Goal: Task Accomplishment & Management: Complete application form

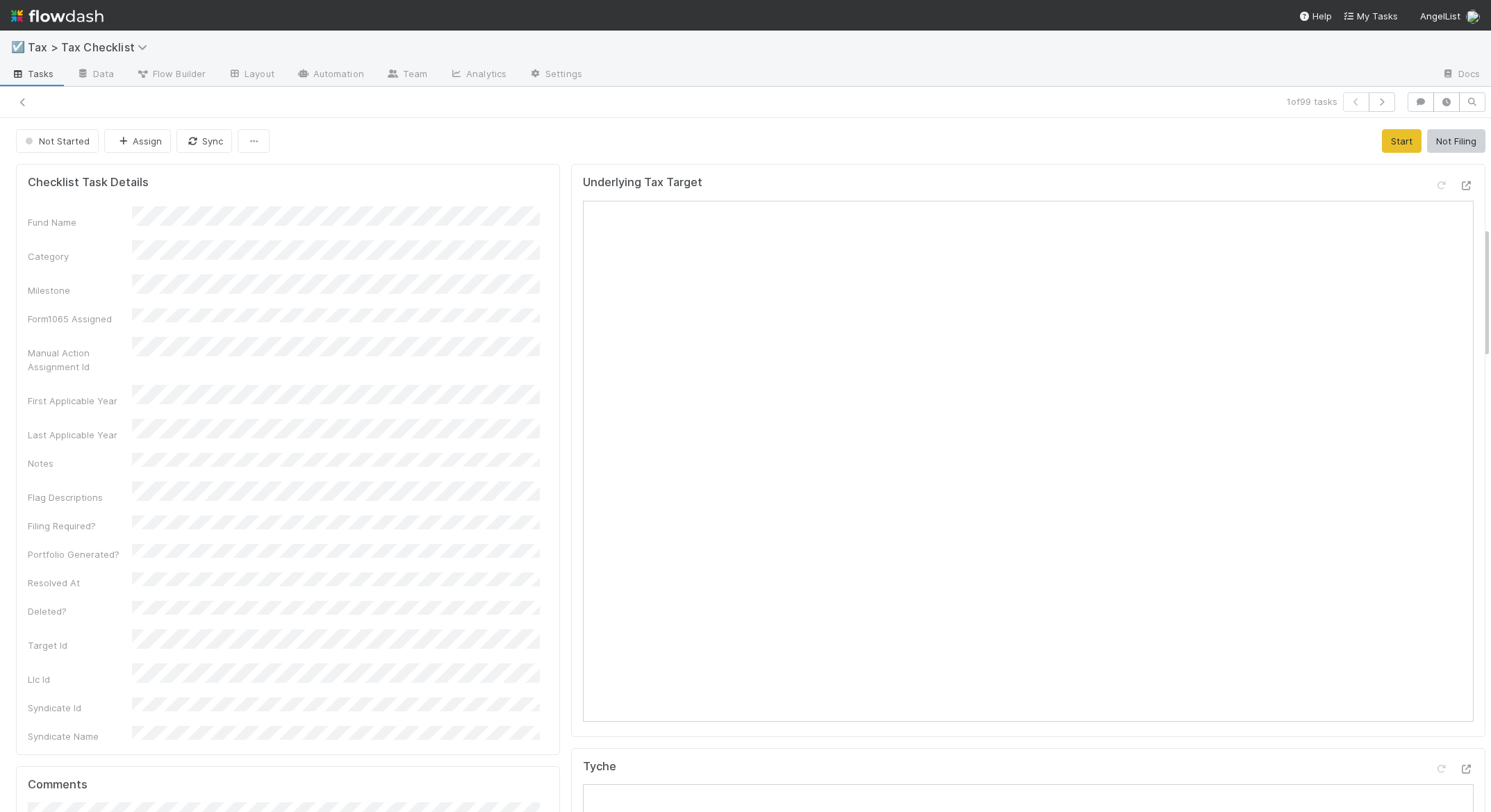
scroll to position [573, 0]
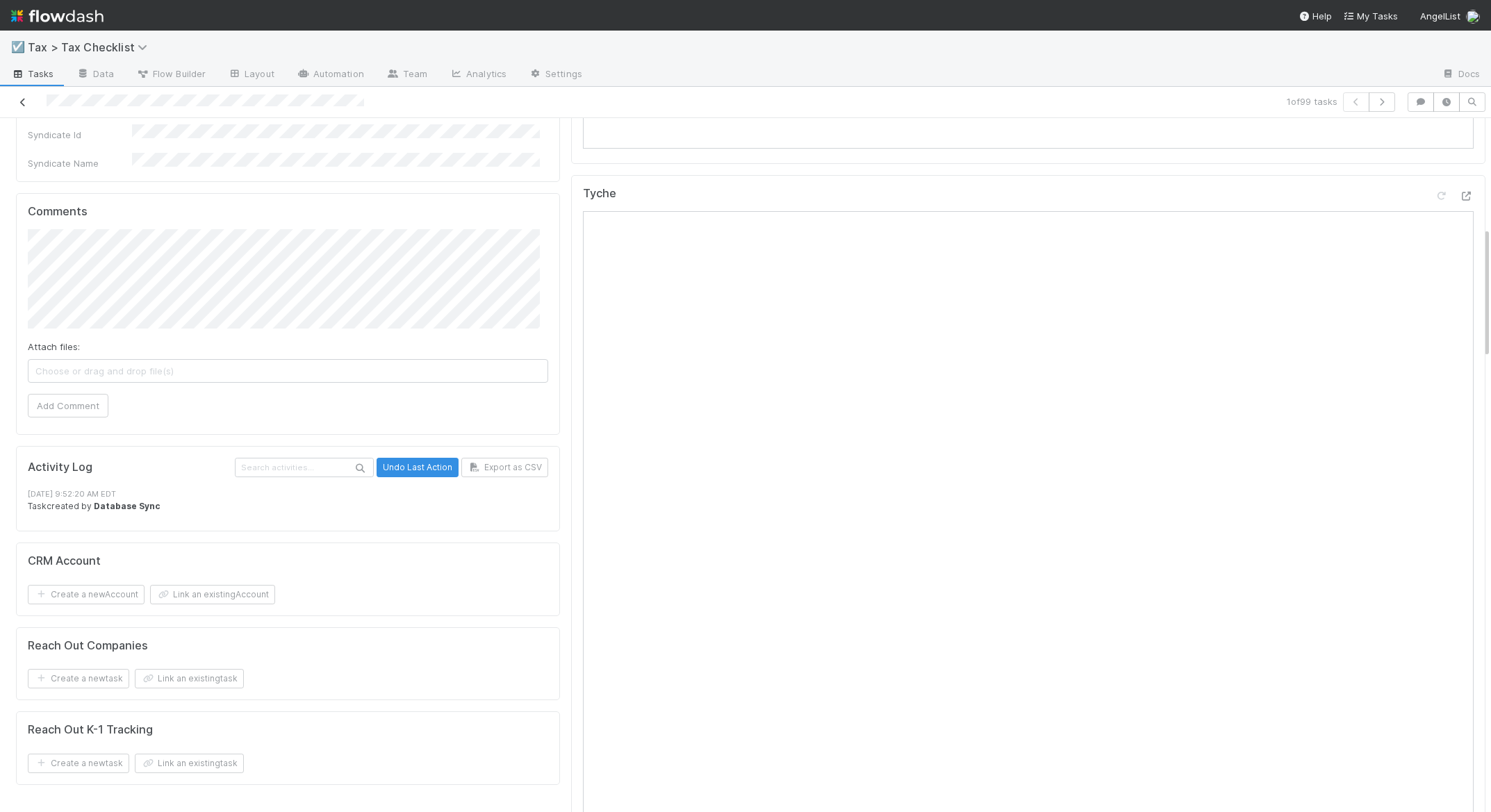
click at [22, 106] on icon at bounding box center [23, 102] width 14 height 9
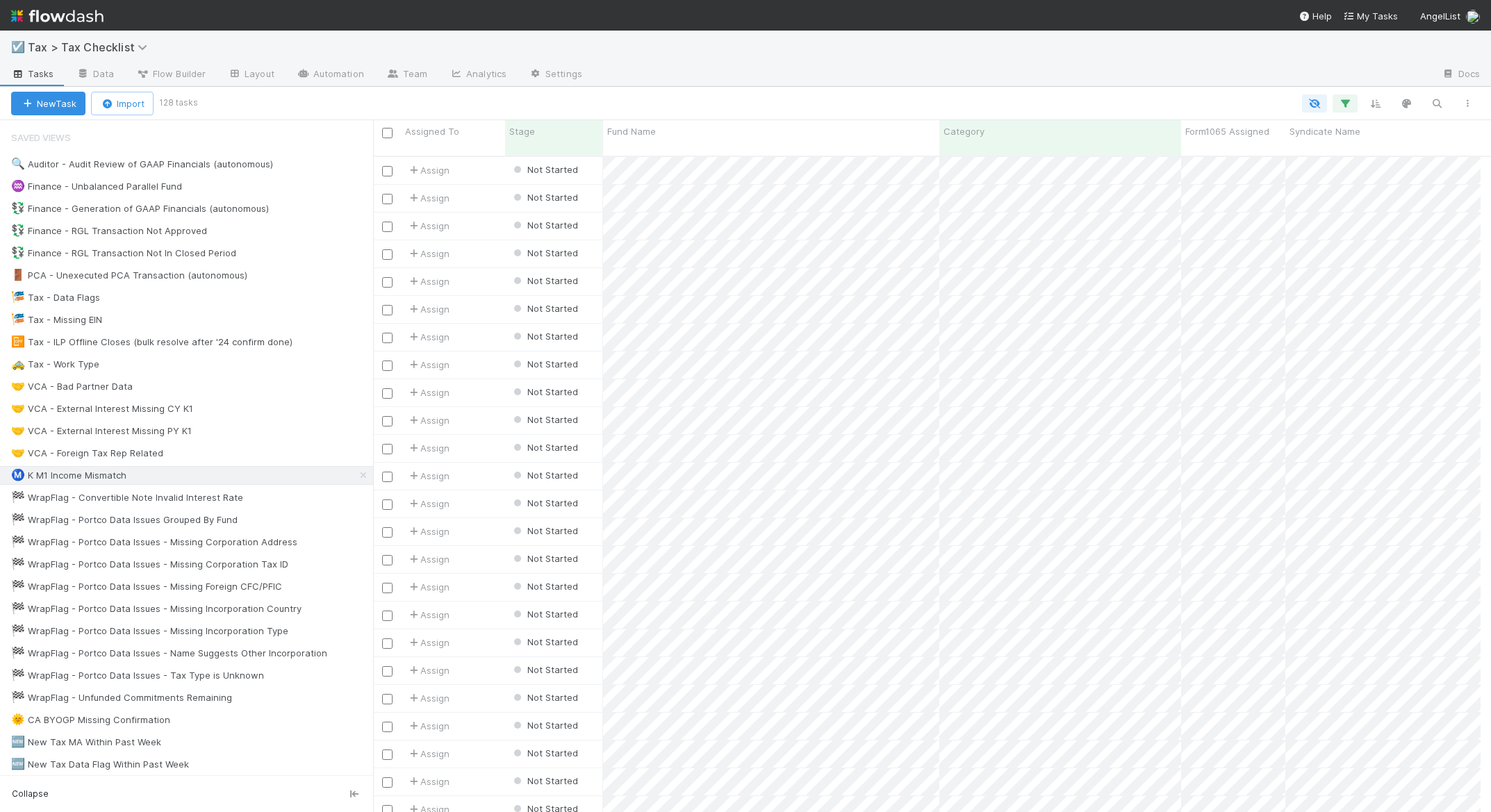
scroll to position [657, 1097]
click at [260, 41] on div "☑️ Tax > Tax Checklist" at bounding box center [745, 47] width 1491 height 33
click at [104, 450] on div "🤝 VCA - Foreign Tax Rep Related" at bounding box center [87, 453] width 152 height 17
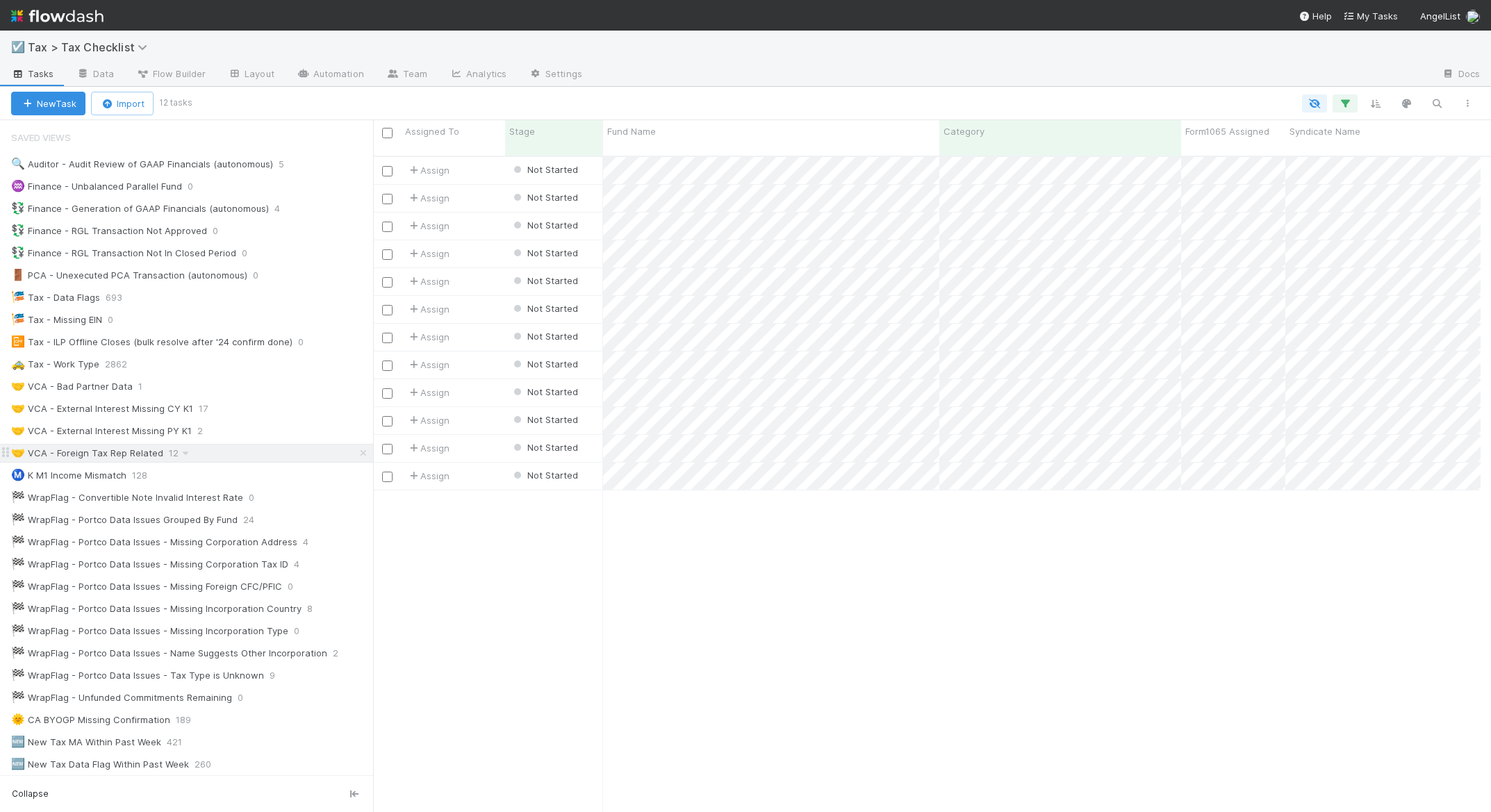
scroll to position [657, 1097]
click at [97, 473] on div "Ⓜ️ K M1 Income Mismatch" at bounding box center [69, 475] width 115 height 17
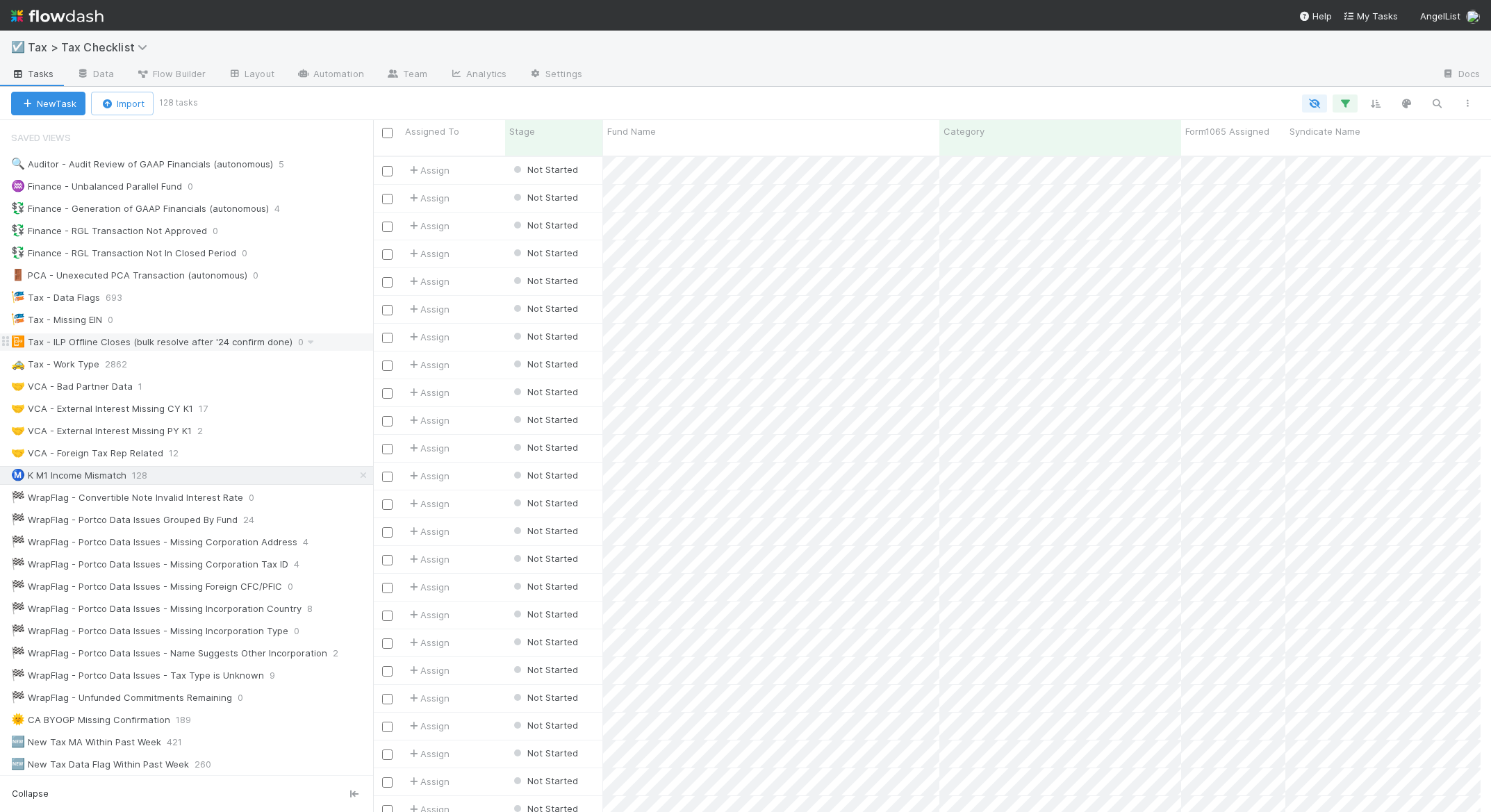
scroll to position [657, 1097]
click at [126, 453] on div "🤝 VCA - Foreign Tax Rep Related" at bounding box center [87, 453] width 152 height 17
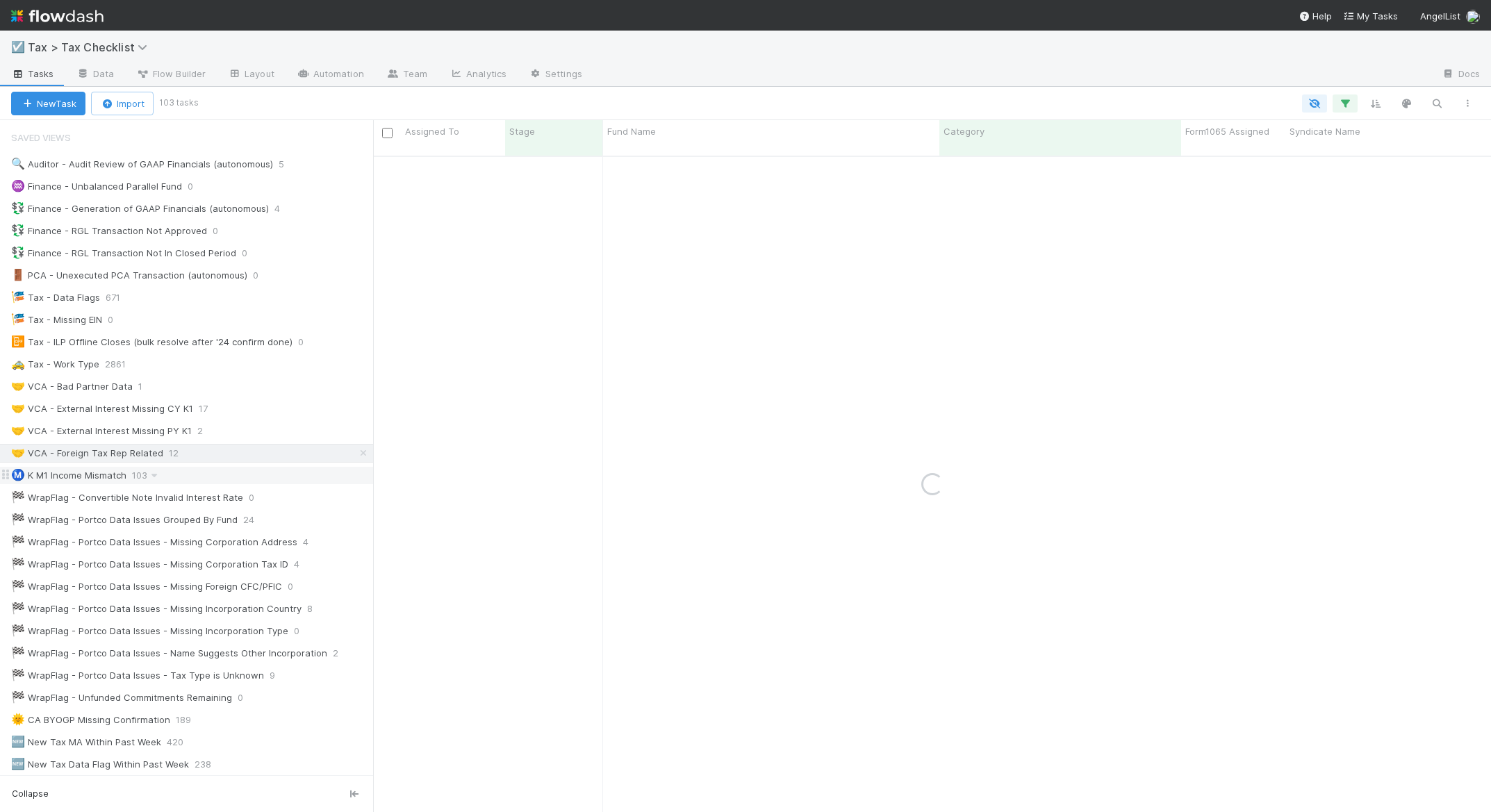
click at [82, 475] on div "Ⓜ️ K M1 Income Mismatch" at bounding box center [69, 475] width 115 height 17
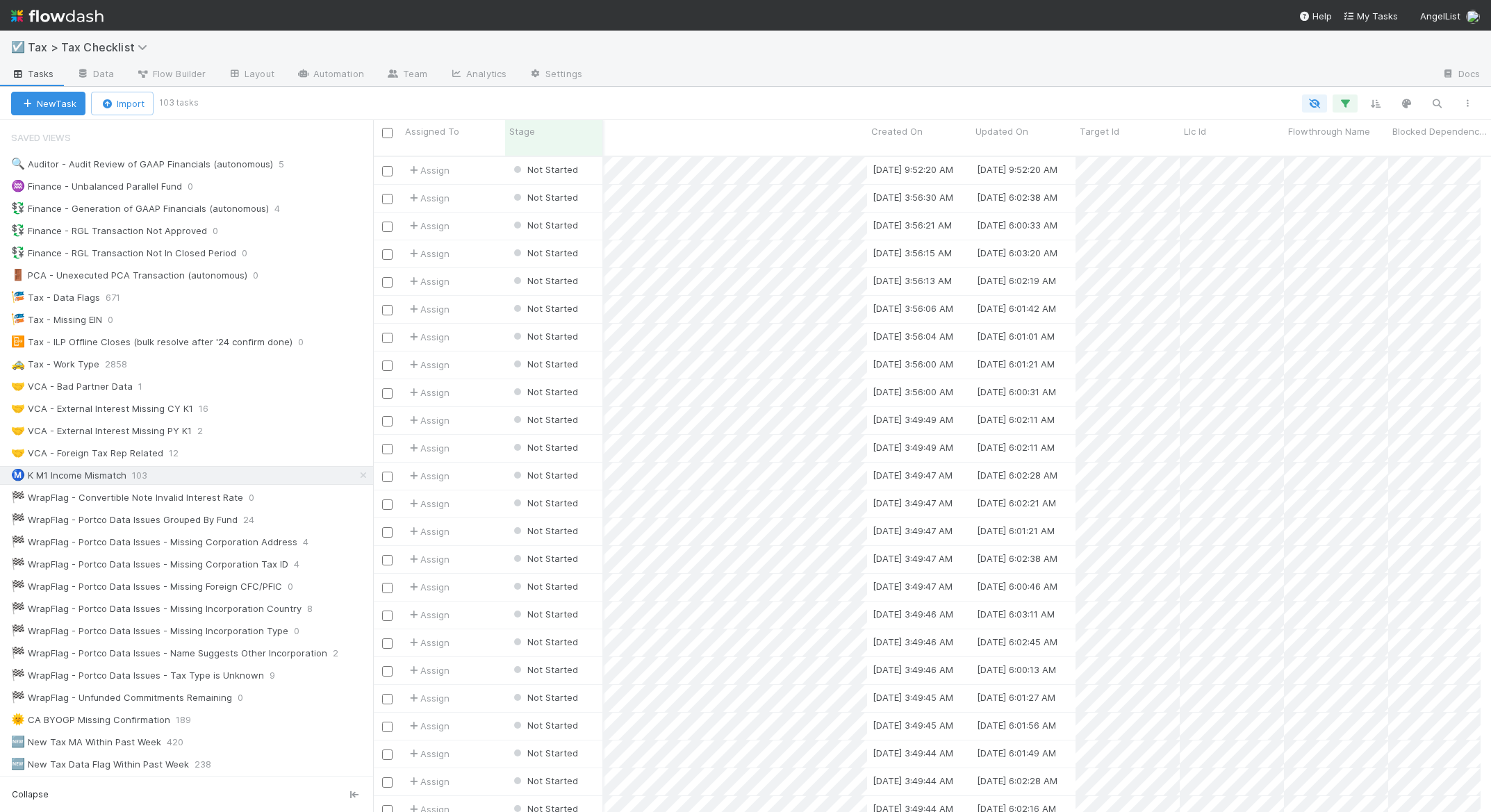
scroll to position [0, 2128]
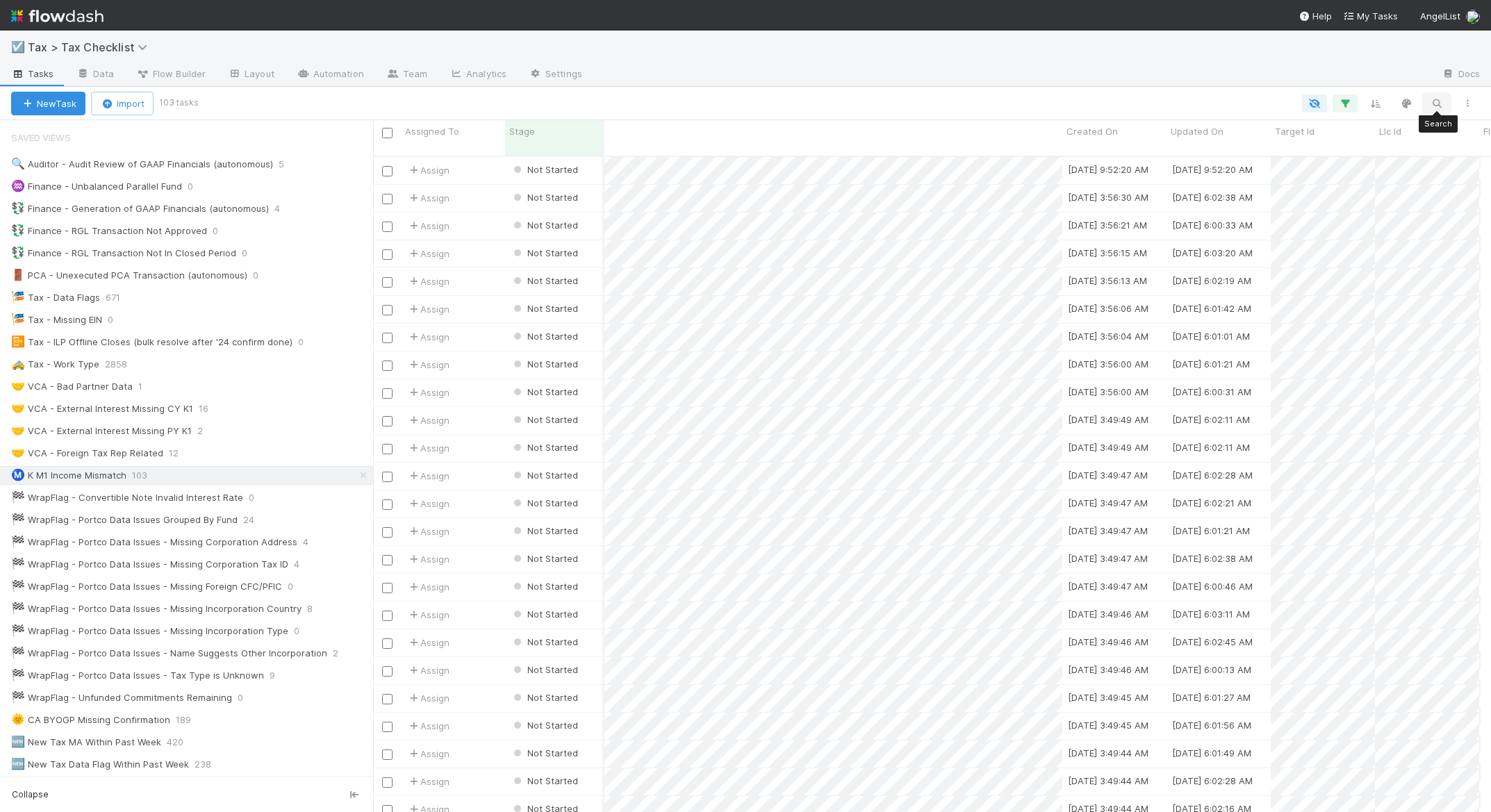
click at [1441, 101] on icon "button" at bounding box center [1437, 103] width 14 height 12
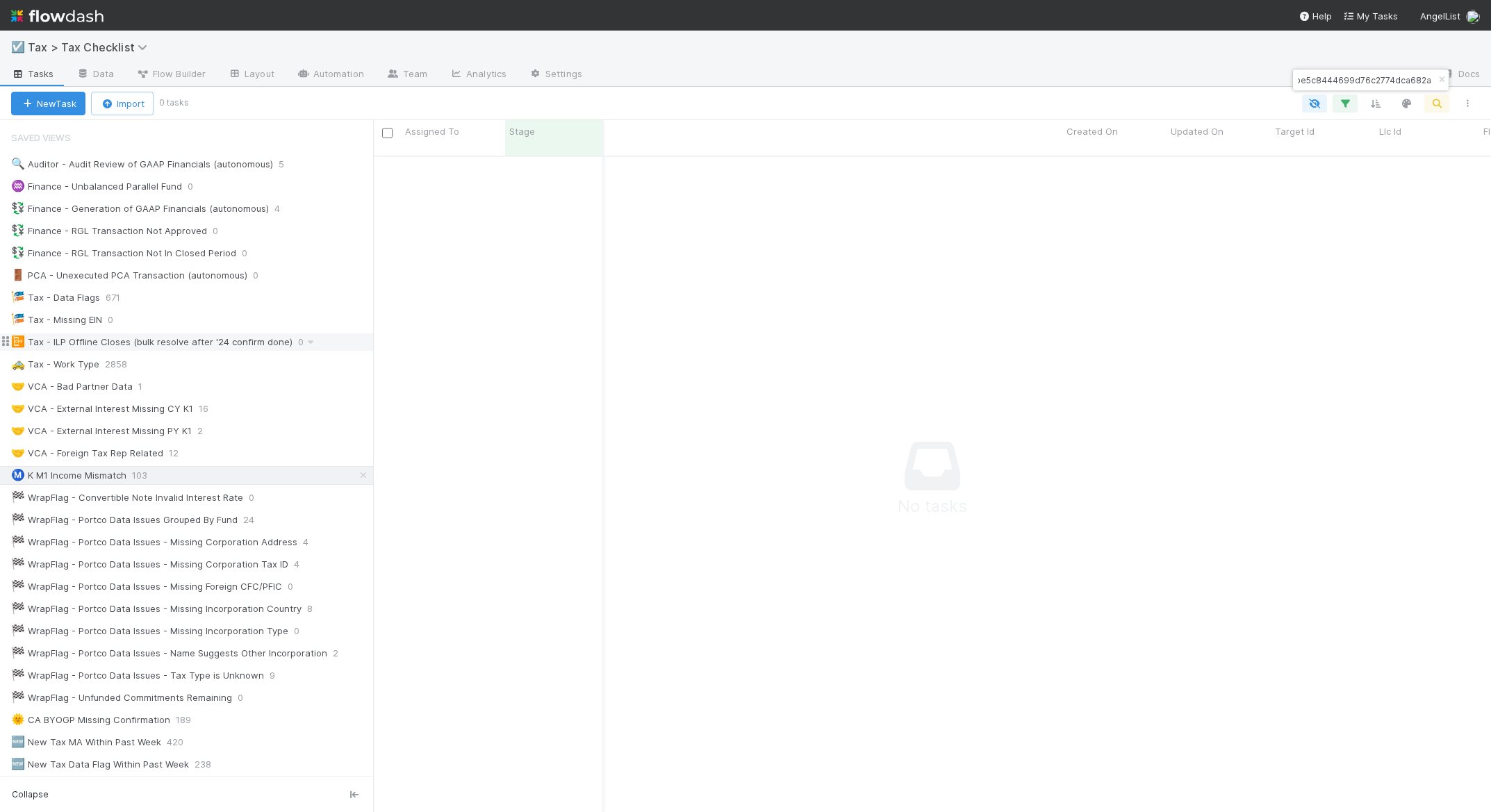
scroll to position [647, 1097]
click at [1364, 78] on input "01dbf5be5c8444699d76c2774dca682a" at bounding box center [1364, 79] width 139 height 17
paste input "47623b700f64f7c9c3761d50daf9f86"
click at [1316, 80] on input "047623b700f64f7c9c3761d50daf9f86" at bounding box center [1364, 79] width 139 height 17
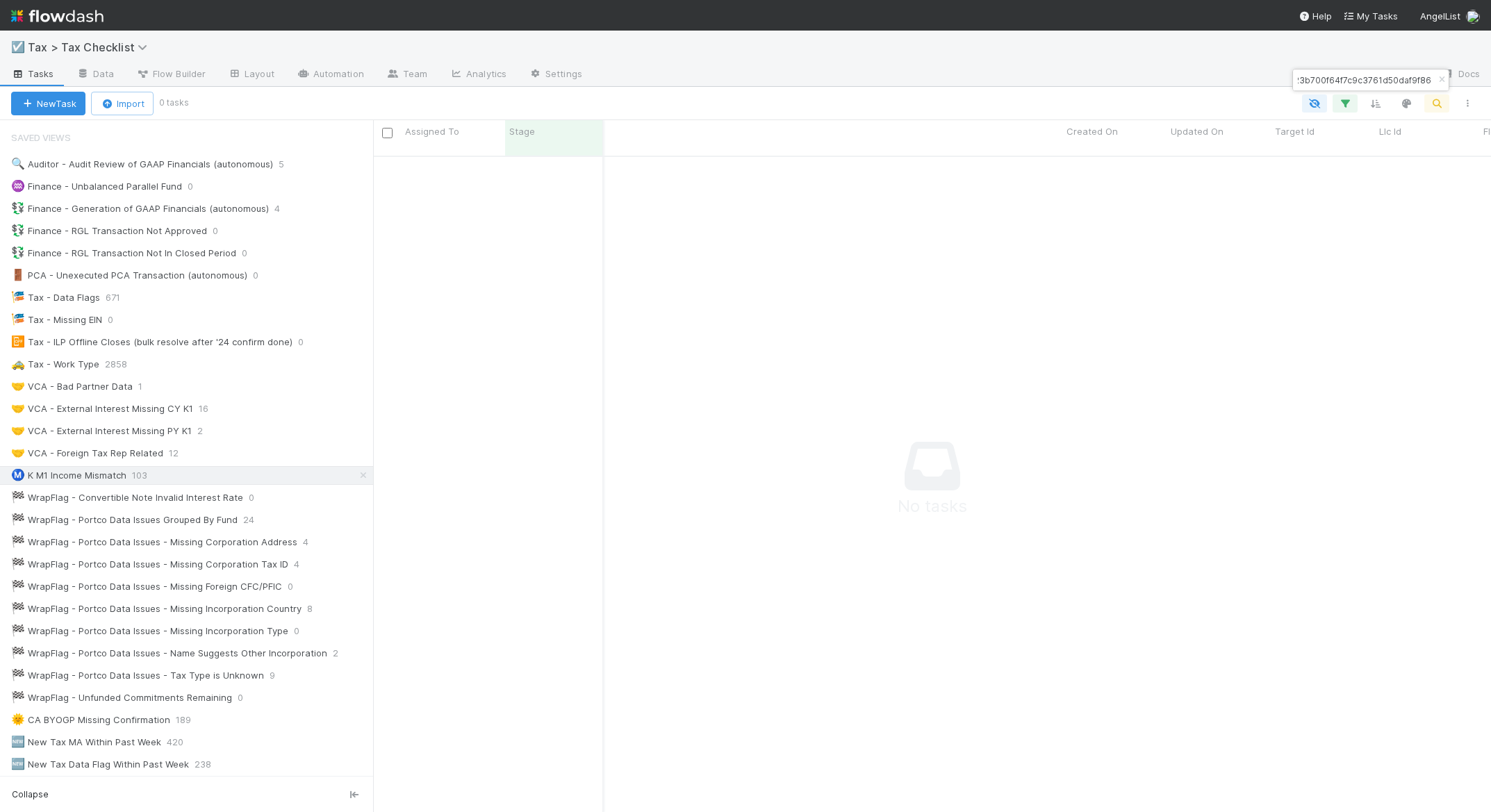
click at [1316, 80] on input "047623b700f64f7c9c3761d50daf9f86" at bounding box center [1364, 79] width 139 height 17
paste input "5e5a3df876f46c282ca0c286c61daf1"
click at [1334, 79] on input "05e5a3df876f46c282ca0c286c61daf1" at bounding box center [1364, 79] width 139 height 17
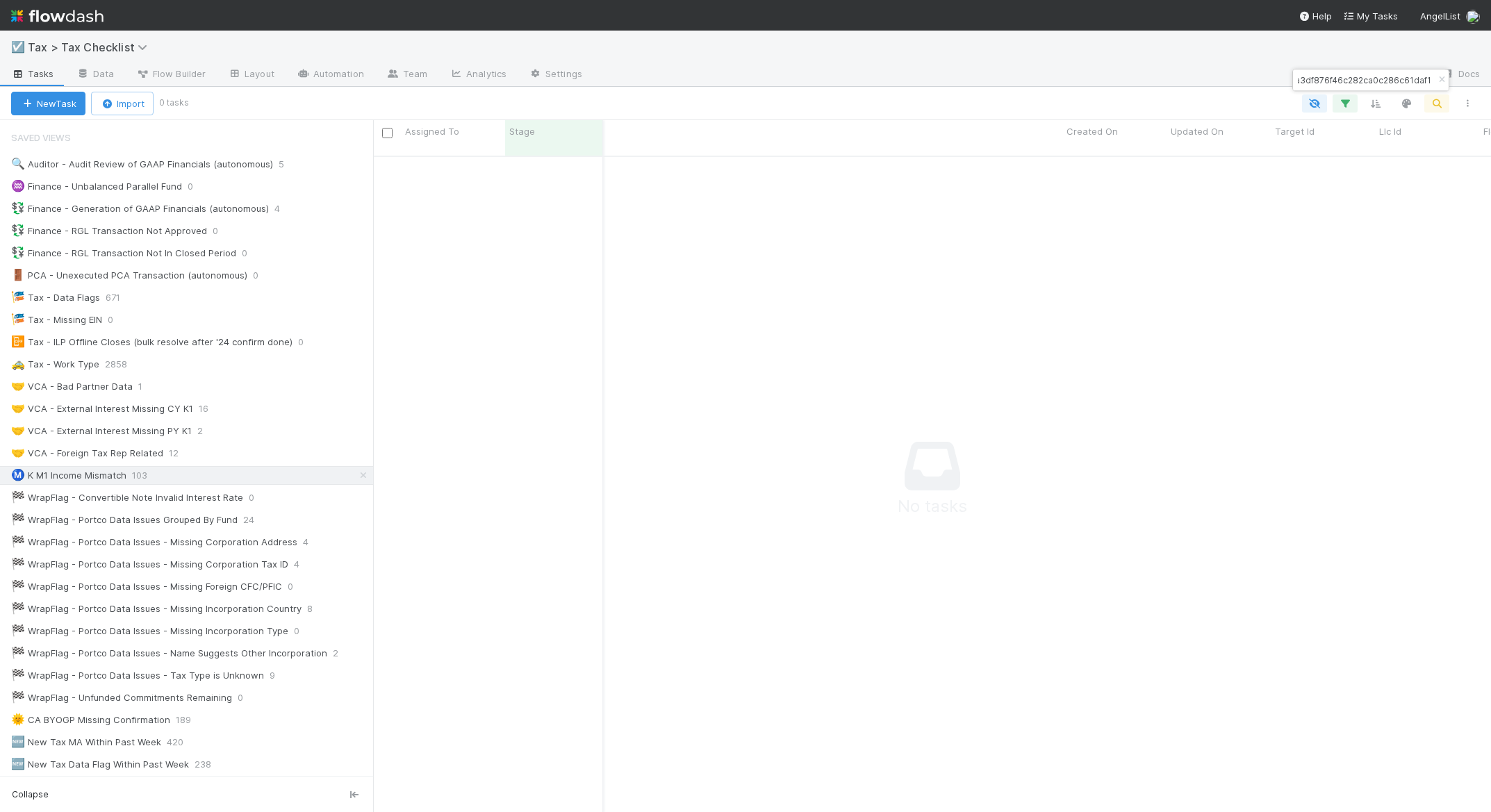
paste input "14338bbf583d4ab7985e31ea92c364a4"
click at [1323, 84] on input "14338bbf583d4ab7985e31ea92c364a4" at bounding box center [1364, 79] width 139 height 17
paste input "cf6b187033e4aeebe6128b6af41fe"
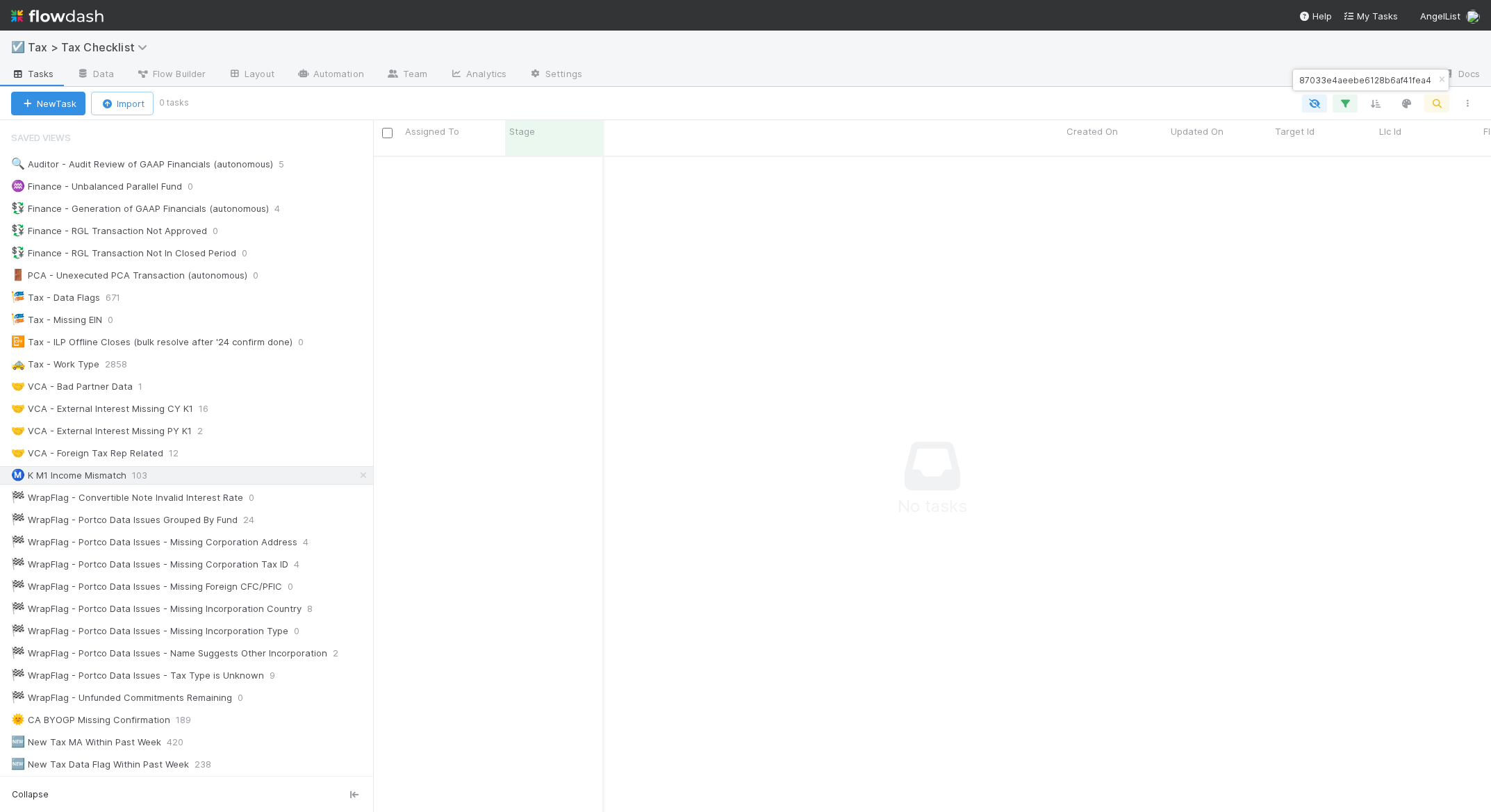
click at [1360, 76] on input "1cf6b187033e4aeebe6128b6af41fea4" at bounding box center [1364, 79] width 139 height 17
paste input "5007df7022504410a4ac34ef0389752"
click at [1316, 79] on input "5007df7022504410a4ac34ef03897524" at bounding box center [1364, 79] width 139 height 17
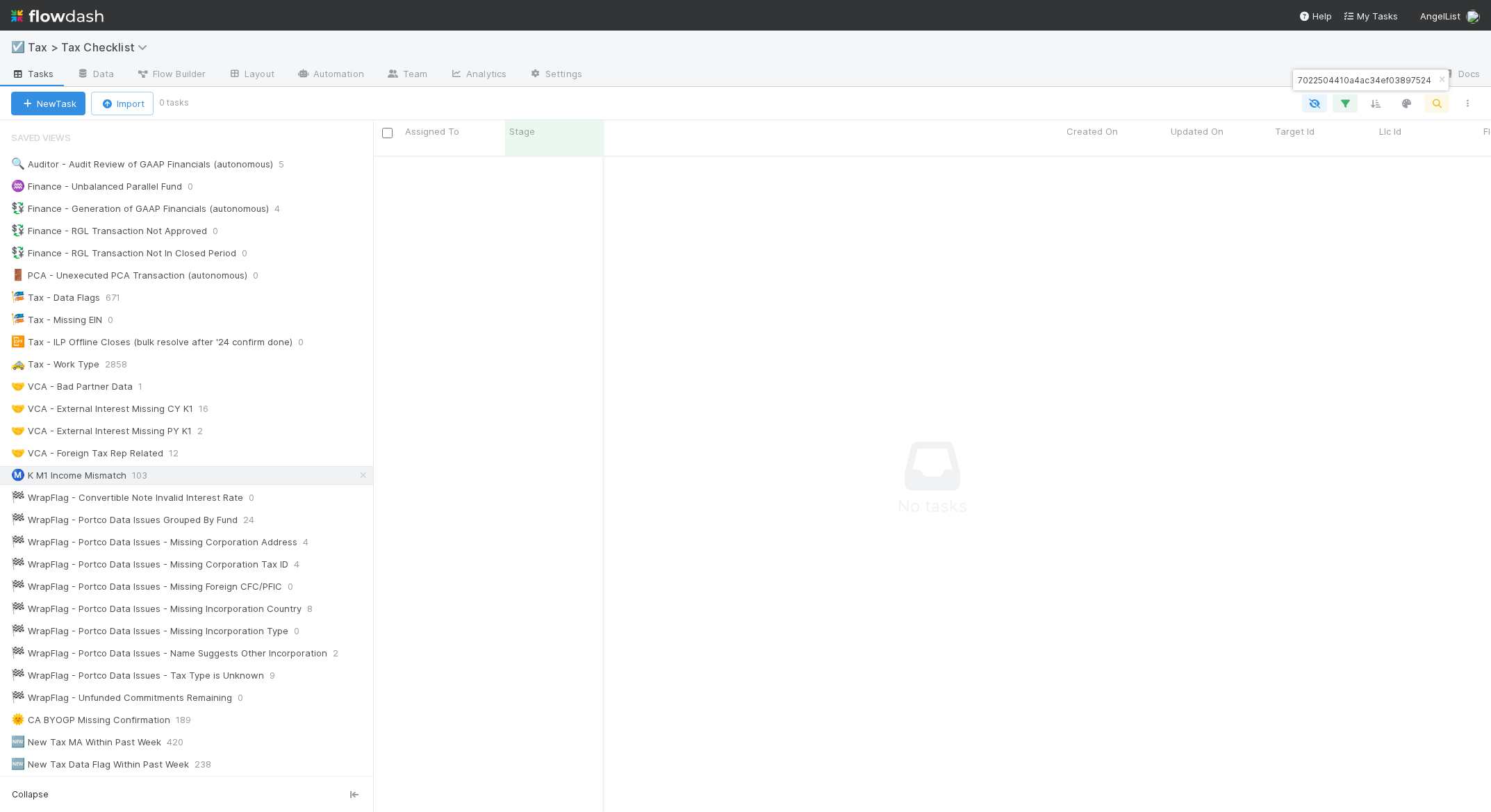
paste input "0c4d3c232c894a9fb19d7f539749464"
click at [1330, 78] on input "0c4d3c232c894a9fb19d7f5397494644" at bounding box center [1364, 79] width 139 height 17
paste input "900053daa8874115b011f40658141296"
click at [1314, 85] on input "900053daa8874115b011f40658141296" at bounding box center [1364, 79] width 139 height 17
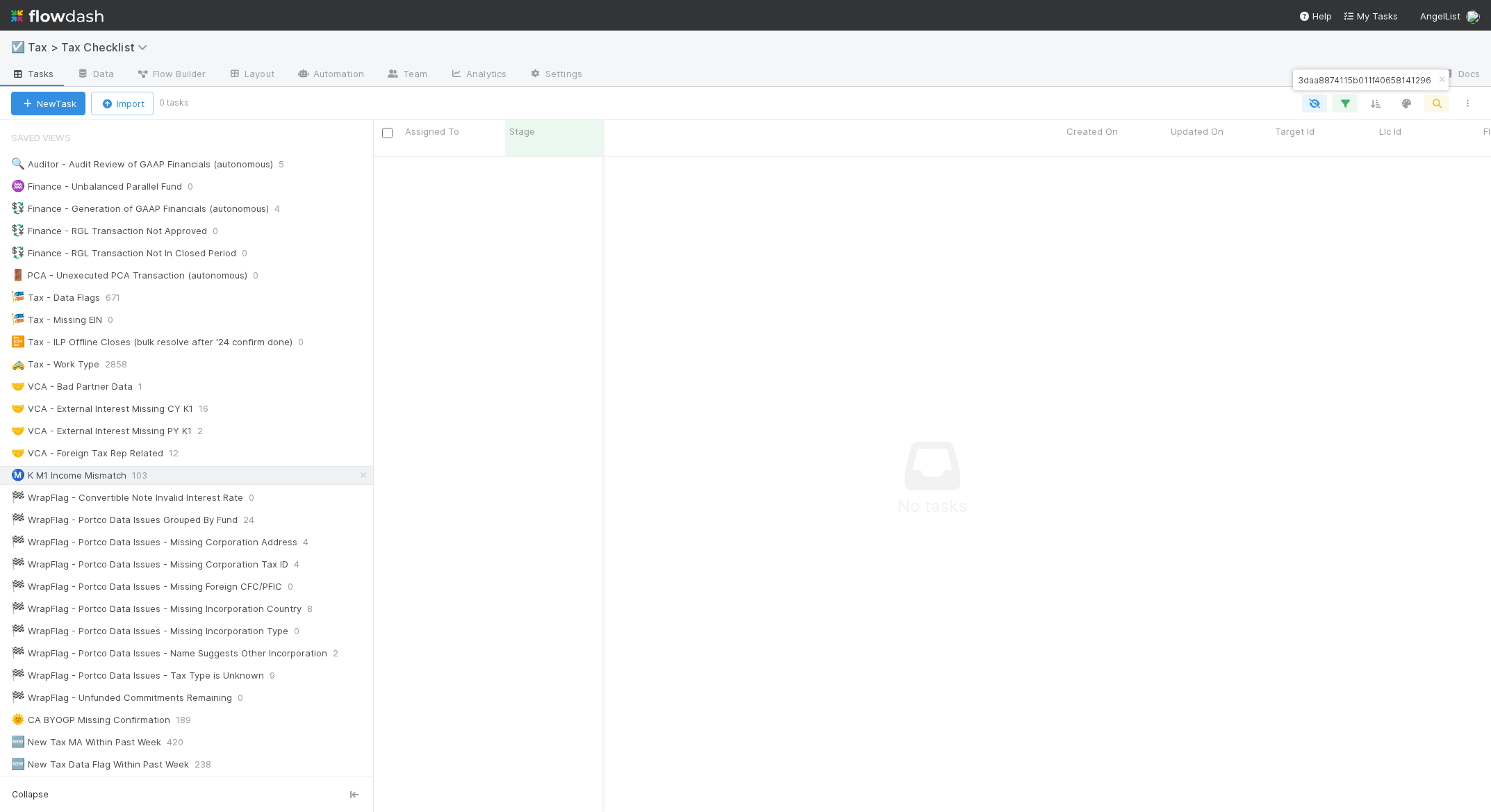
click at [1314, 84] on input "900053daa8874115b011f40658141296" at bounding box center [1364, 79] width 139 height 17
paste input "60d34ee0c593442ebc8c1d7336fa758"
click at [1316, 80] on input "60d34ee0c593442ebc8c1d7336fa7586" at bounding box center [1364, 79] width 139 height 17
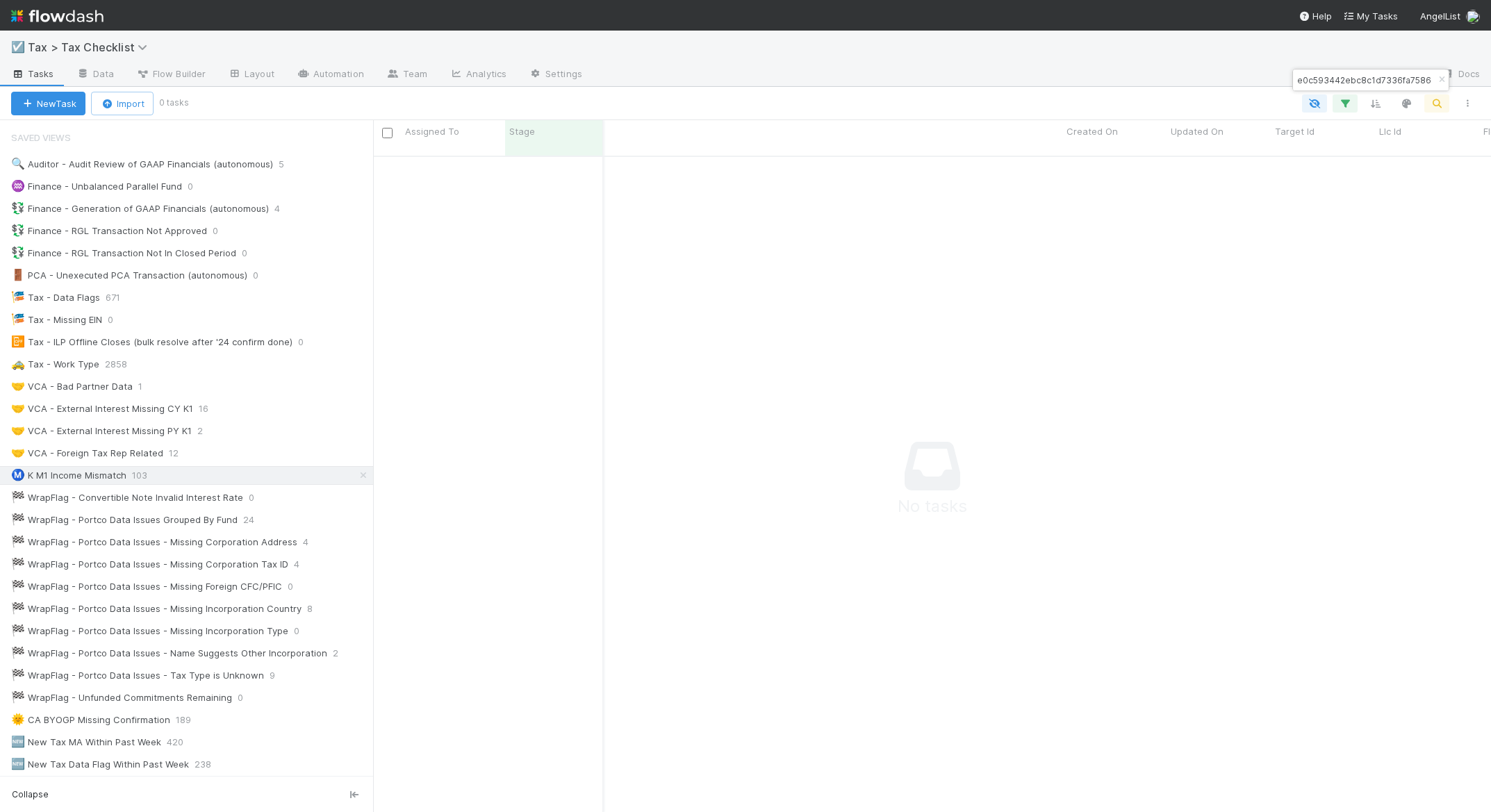
paste input "29de99ca074e4843b32133b5dd723402"
click at [1318, 83] on input "29de99ca074e4843b32133b5dd723402" at bounding box center [1364, 79] width 139 height 17
paste input "6ae76cdc7ffa4a758be1b49d86c3f1a7"
click at [1315, 79] on input "6ae76cdc7ffa4a758be1b49d86c3f1a7" at bounding box center [1364, 79] width 139 height 17
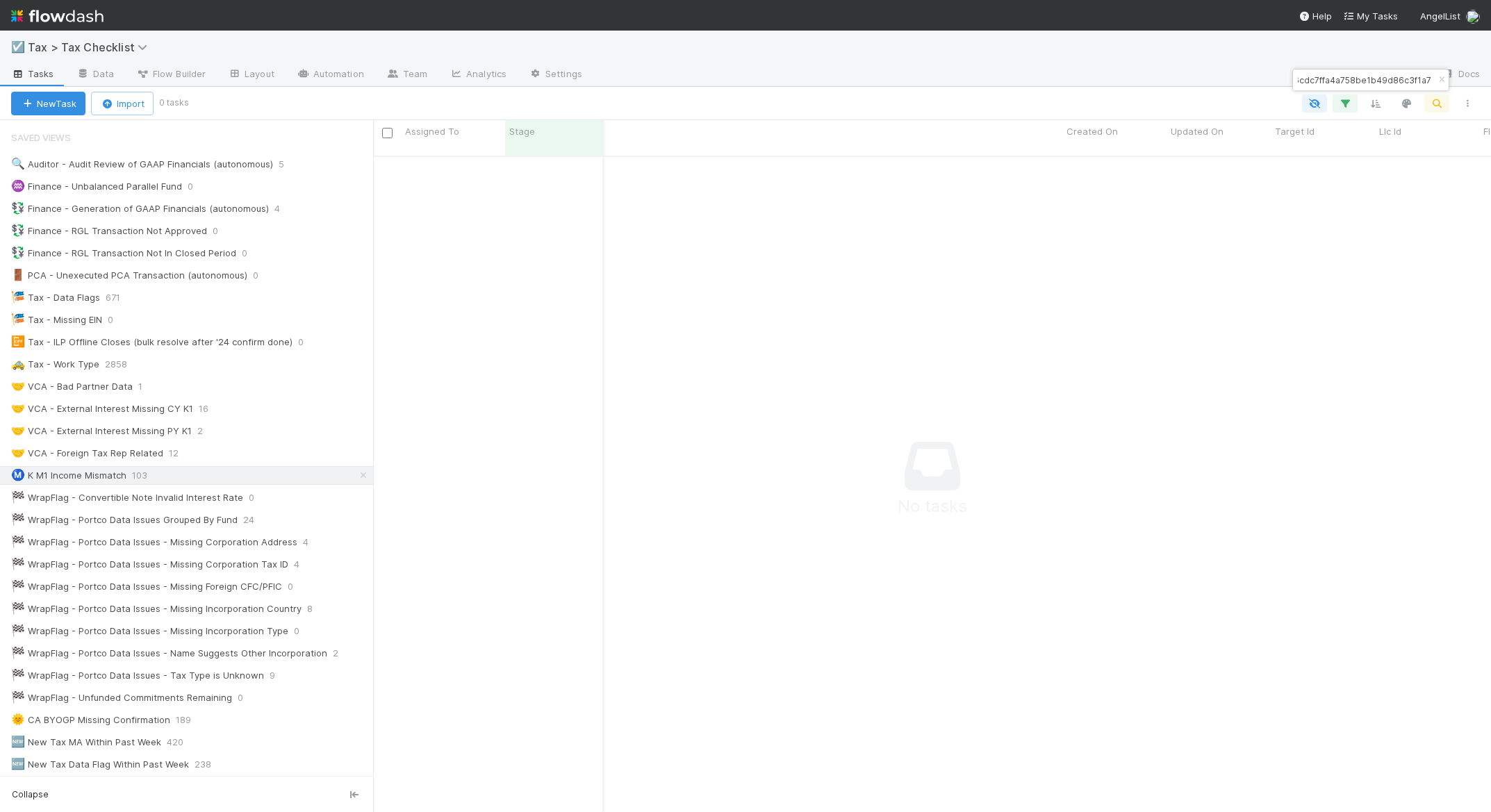
click at [1315, 79] on input "6ae76cdc7ffa4a758be1b49d86c3f1a7" at bounding box center [1364, 79] width 139 height 17
paste input "71f4dcbd43874bf799a72df49d177bb3"
click at [1362, 77] on input "71f4dcbd43874bf799a72df49d177bb3" at bounding box center [1364, 79] width 139 height 17
paste input "02d8eeb2476496c884ed0ff44a41a0c"
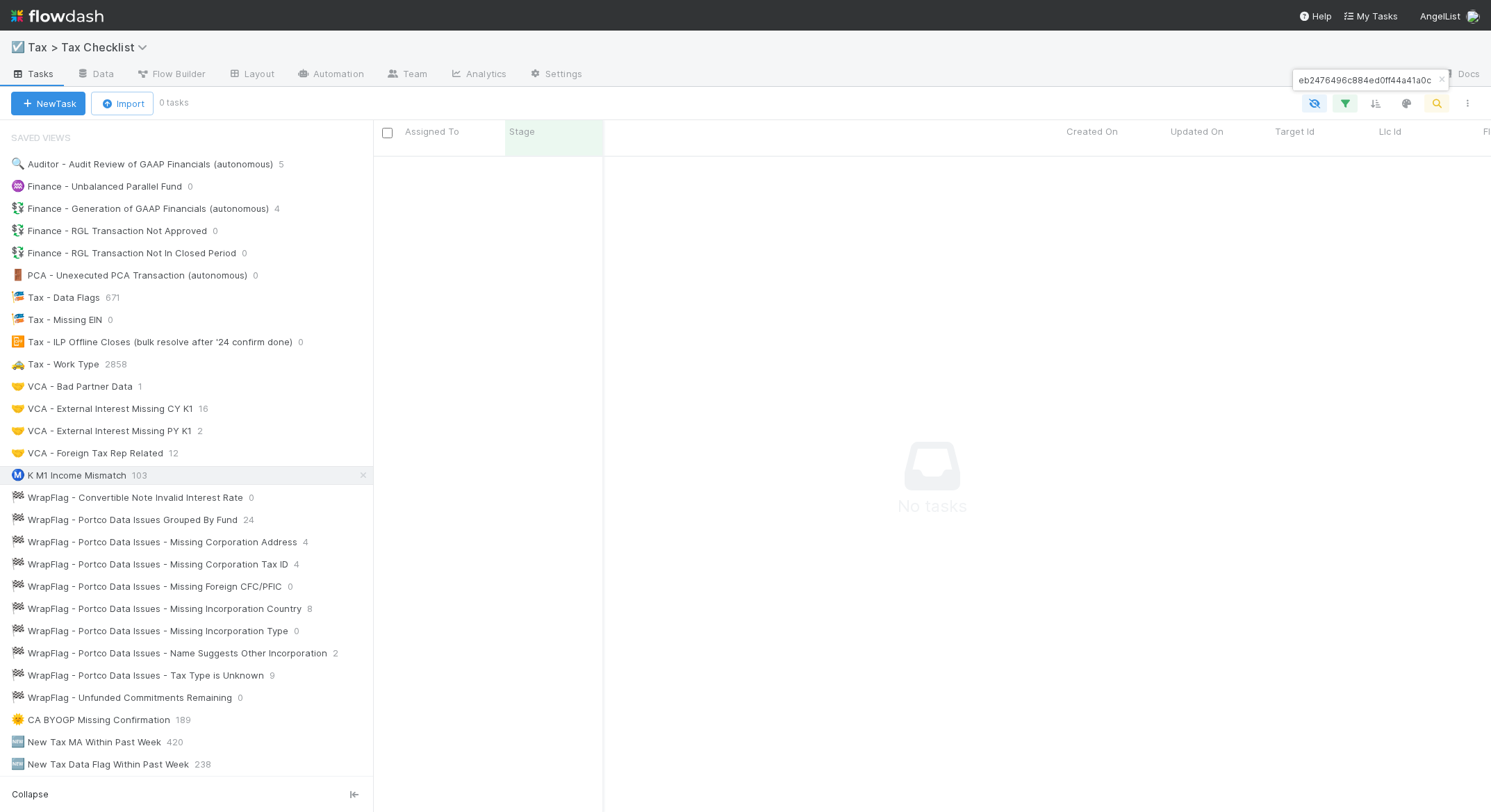
click at [1339, 81] on input "702d8eeb2476496c884ed0ff44a41a0c" at bounding box center [1364, 79] width 139 height 17
paste input "46be9211c764036bf1b916a9e13140a"
click at [1348, 83] on input "746be9211c764036bf1b916a9e13140a" at bounding box center [1364, 79] width 139 height 17
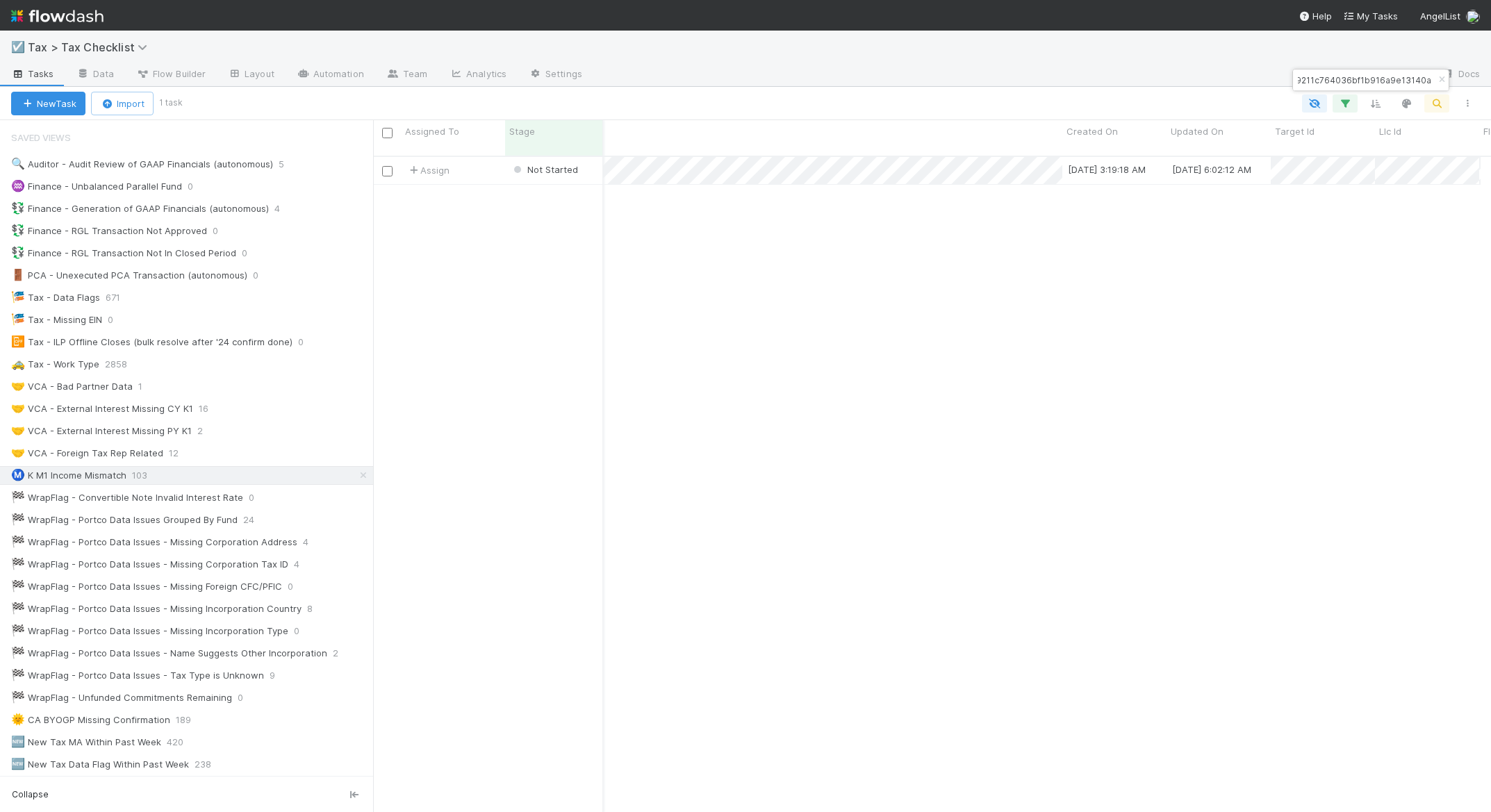
paste input "5463a2ff6e8d415db885494f593f90e6"
click at [1332, 84] on input "5463a2ff6e8d415db885494f593f90e6" at bounding box center [1364, 79] width 139 height 17
paste input "94254d977def42dda76e0ef38197e939"
click at [1316, 79] on input "94254d977def42dda76e0ef38197e939" at bounding box center [1364, 79] width 139 height 17
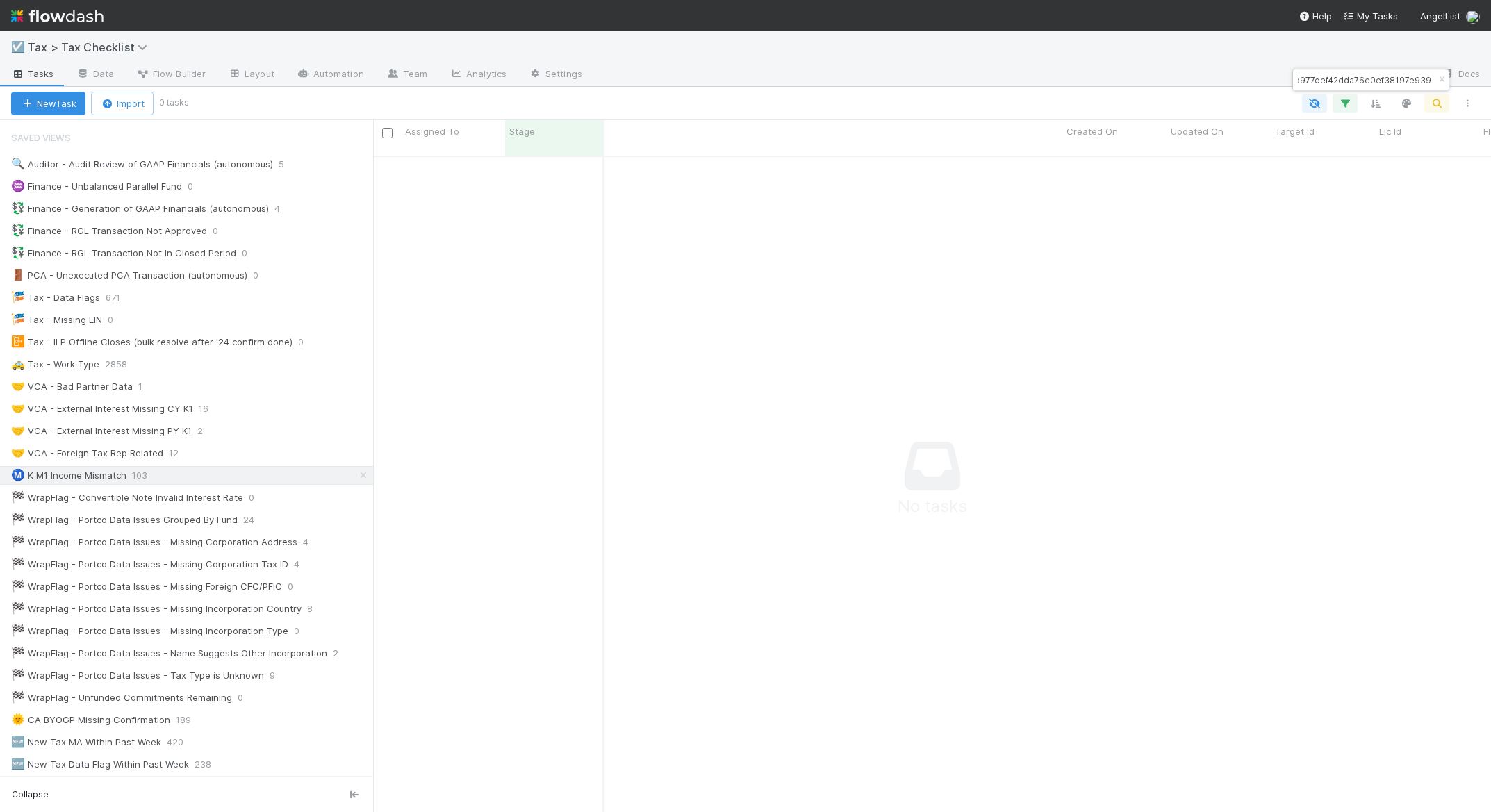
click at [1316, 79] on input "94254d977def42dda76e0ef38197e939" at bounding box center [1364, 79] width 139 height 17
paste input "8d4270246f48e183e6703e3a71fc71"
click at [1319, 76] on input "948d4270246f48e183e6703e3a71fc71" at bounding box center [1364, 79] width 139 height 17
paste input "fc5f036bfe54904950574c5a8af3c7c"
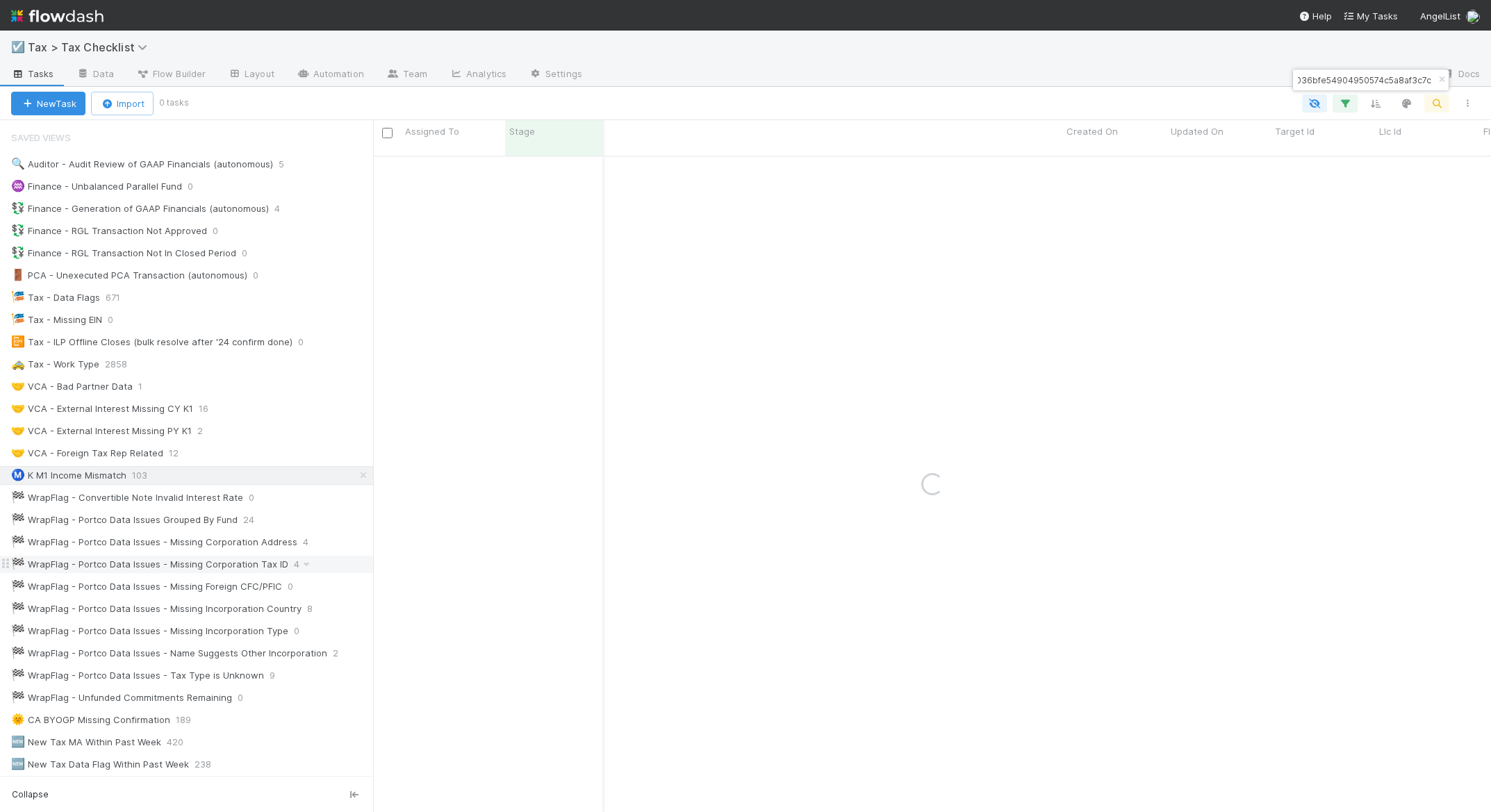
type input "9fc5f036bfe54904950574c5a8af3c7c"
click at [1309, 80] on input "9fc5f036bfe54904950574c5a8af3c7c" at bounding box center [1364, 79] width 139 height 17
paste input "a0ea8deac91d4526bcfe18abf274e61"
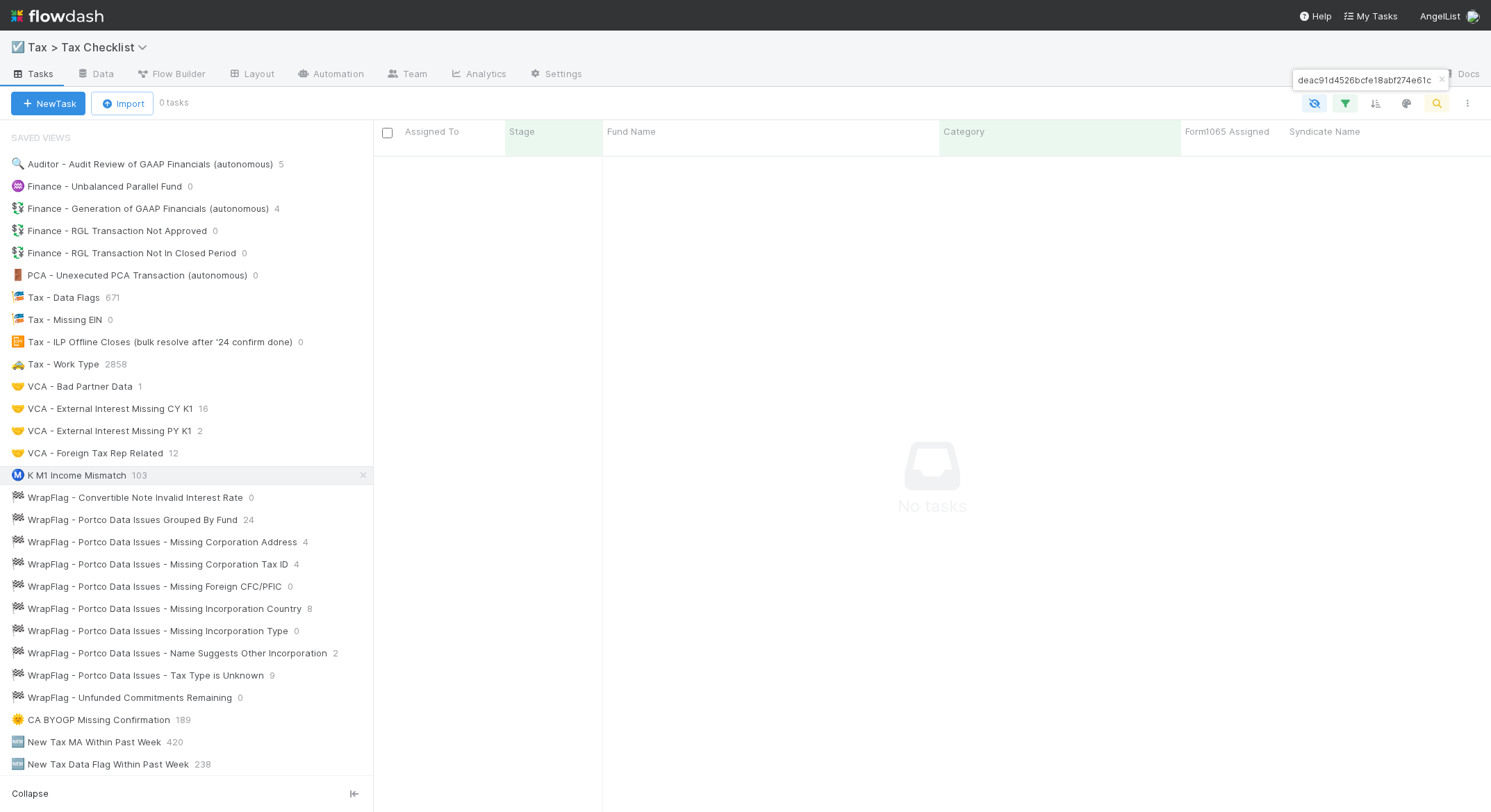
click at [1324, 79] on input "a0ea8deac91d4526bcfe18abf274e61c" at bounding box center [1364, 79] width 139 height 17
paste input "b7a38bbde3344b2da221abb3772a3765"
click at [1305, 80] on input "b7a38bbde3344b2da221abb3772a3765" at bounding box center [1364, 79] width 139 height 17
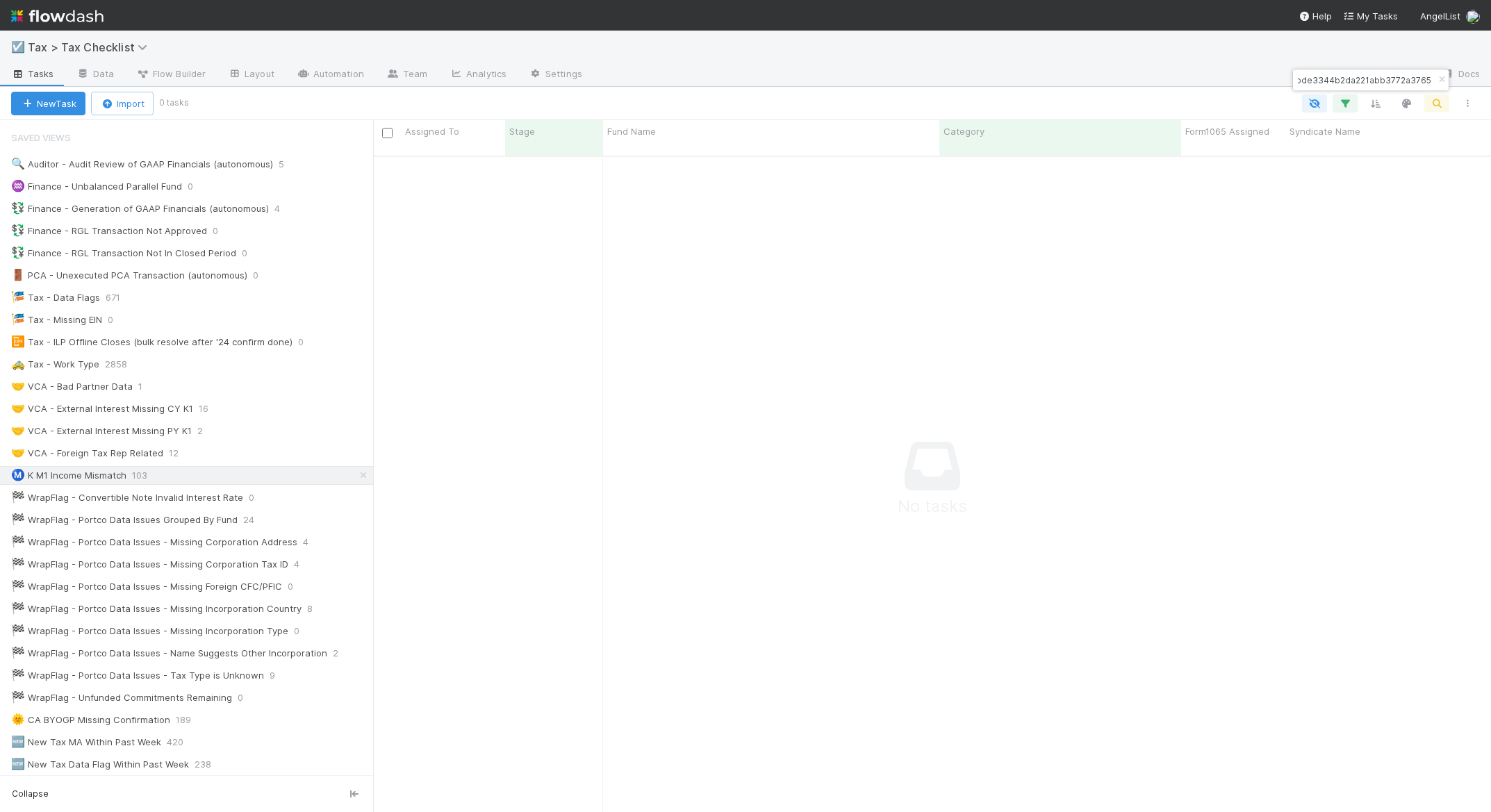
paste input "b58b9414384fb5999fa4f9add812f8"
click at [1333, 75] on input "b7b58b9414384fb5999fa4f9add812f8" at bounding box center [1364, 79] width 139 height 17
paste input "c591a3ec8cec477ebf4e3a5a775bca01"
click at [1307, 79] on input "c591a3ec8cec477ebf4e3a5a775bca01" at bounding box center [1364, 79] width 139 height 17
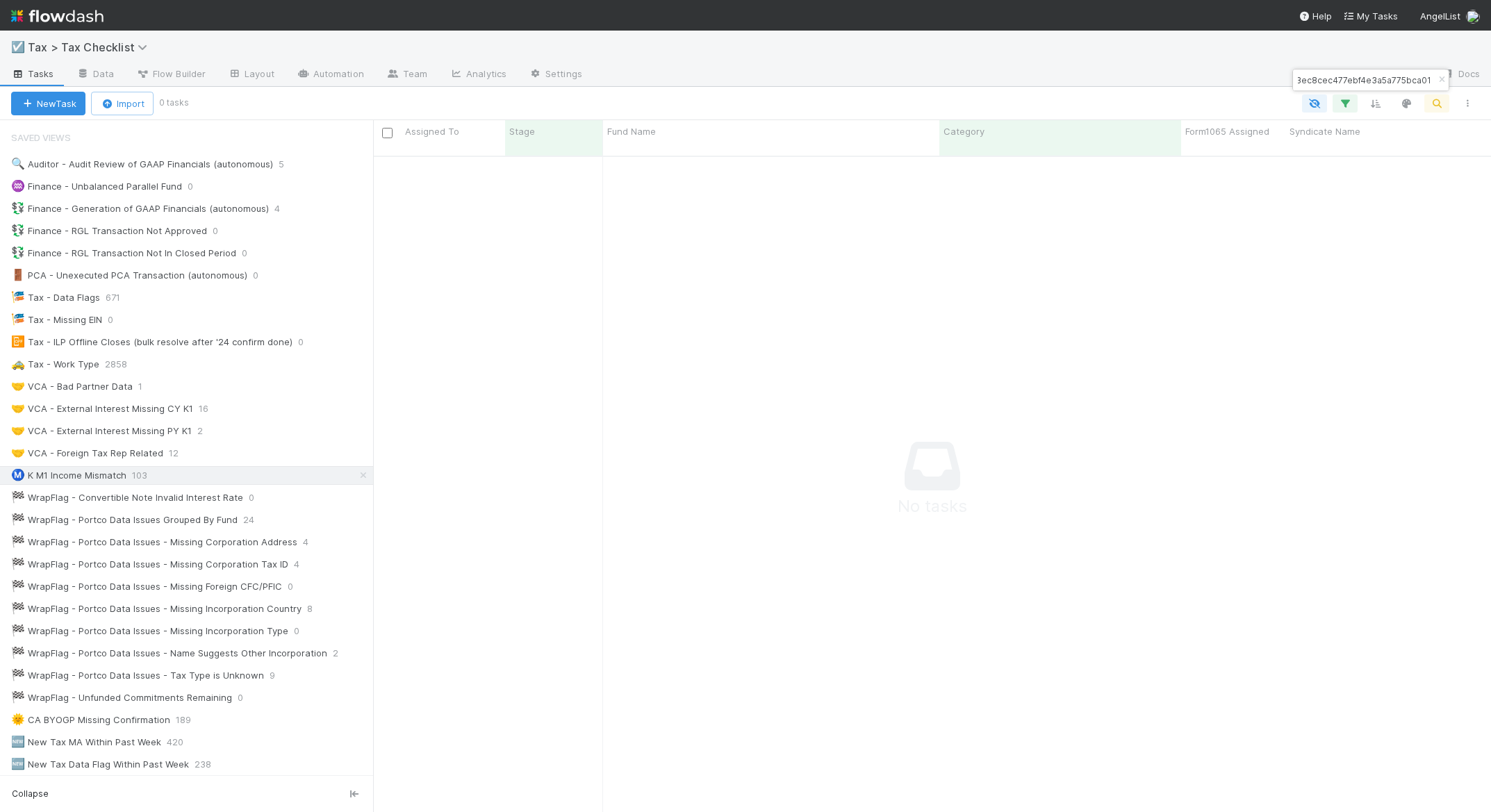
click at [1307, 79] on input "c591a3ec8cec477ebf4e3a5a775bca01" at bounding box center [1364, 79] width 139 height 17
paste input "d20ac88123564d49a563bfb3da4e85a5"
click at [1315, 79] on input "d20ac88123564d49a563bfb3da4e85a5" at bounding box center [1364, 79] width 139 height 17
paste input "90441ba77e7e48f2b864c2d42470718"
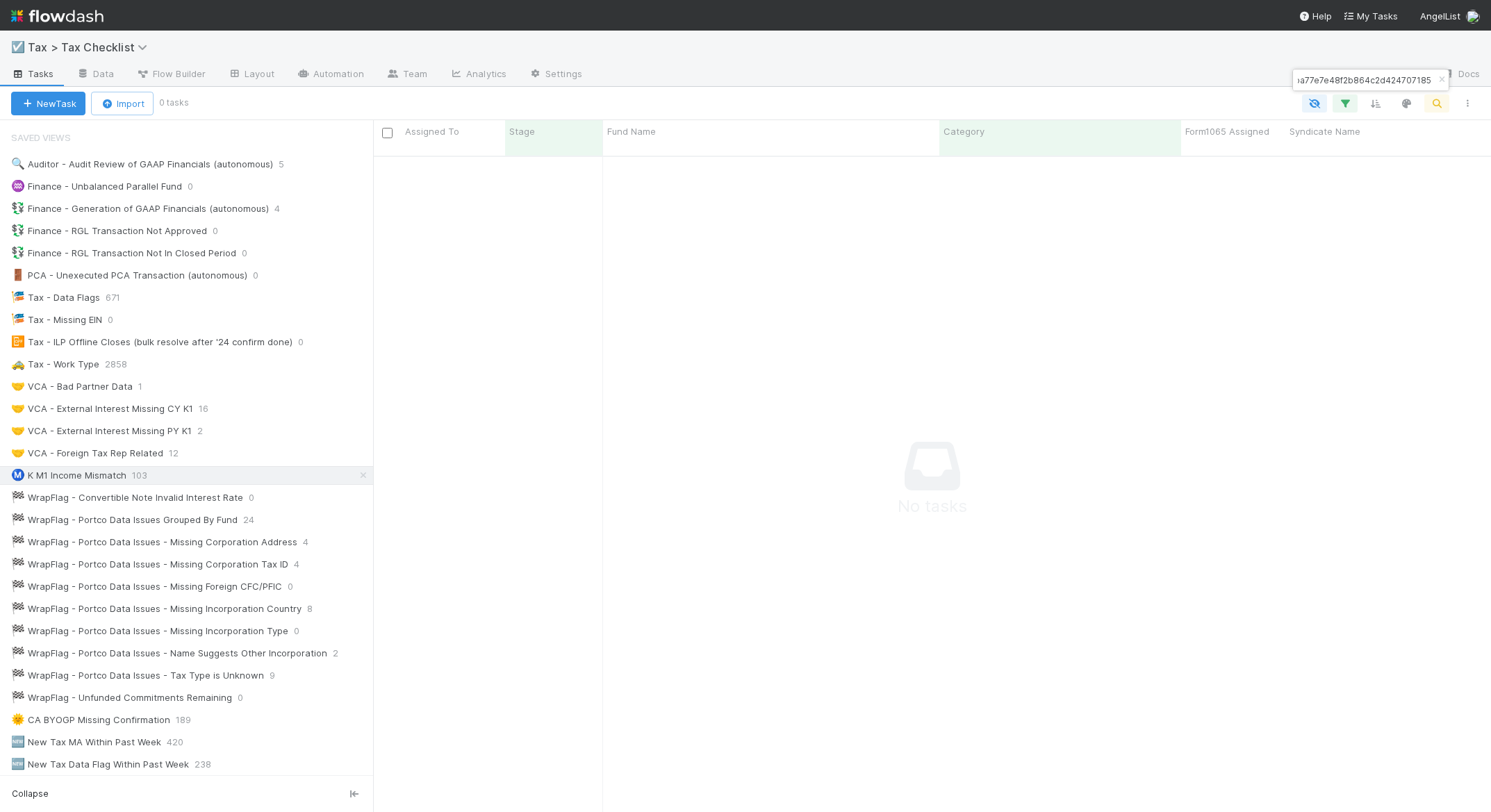
click at [1331, 77] on input "90441ba77e7e48f2b864c2d424707185" at bounding box center [1364, 79] width 139 height 17
click at [1332, 77] on input "90441ba77e7e48f2b864c2d424707185" at bounding box center [1364, 79] width 139 height 17
paste input "8541de2f5cd4741b8cc1acb5851916e"
click at [1317, 83] on input "98541de2f5cd4741b8cc1acb5851916e" at bounding box center [1364, 79] width 139 height 17
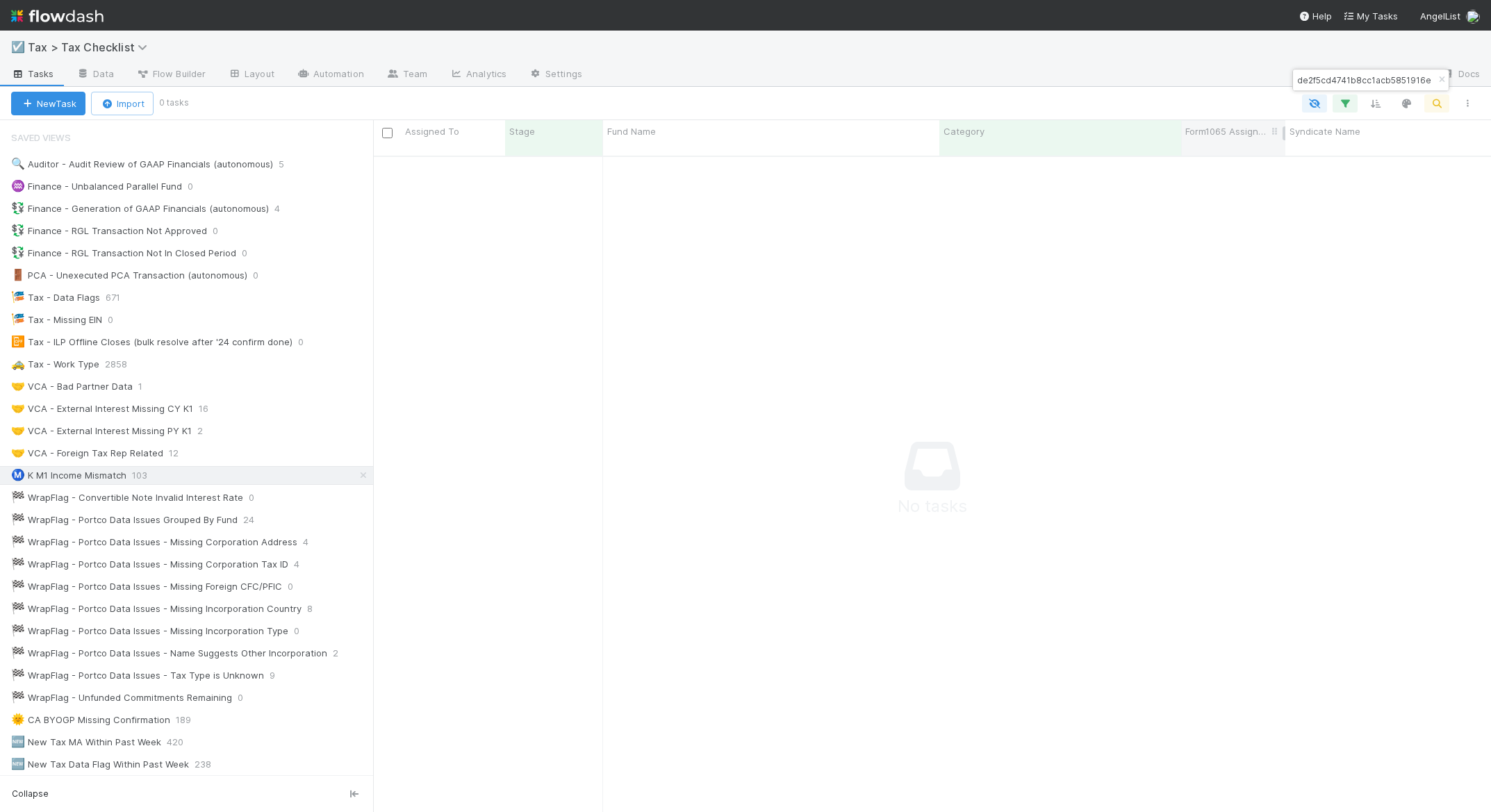
paste input "c998754e56644cd79f87d41809d68b59"
click at [1321, 75] on input "c998754e56644cd79f87d41809d68b59" at bounding box center [1364, 79] width 139 height 17
paste input "4ed00e1f48924887a53f5ab21f1ac80e"
click at [1319, 84] on input "4ed00e1f48924887a53f5ab21f1ac80e" at bounding box center [1364, 79] width 139 height 17
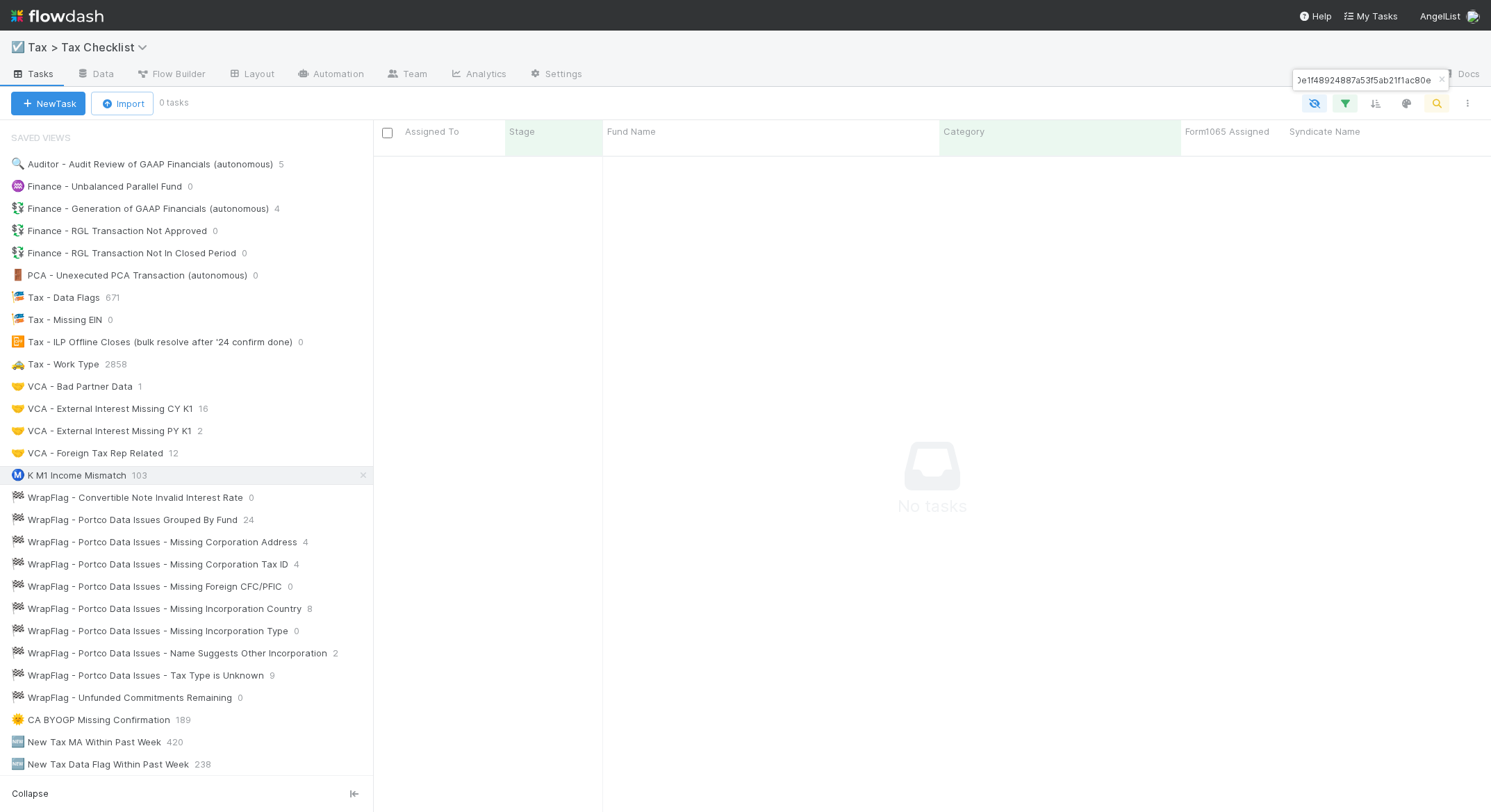
click at [1319, 84] on input "4ed00e1f48924887a53f5ab21f1ac80e" at bounding box center [1364, 79] width 139 height 17
paste input "b0a6bbb69bde4f1bb78974686844469a"
click at [1312, 79] on input "b0a6bbb69bde4f1bb78974686844469a" at bounding box center [1364, 79] width 139 height 17
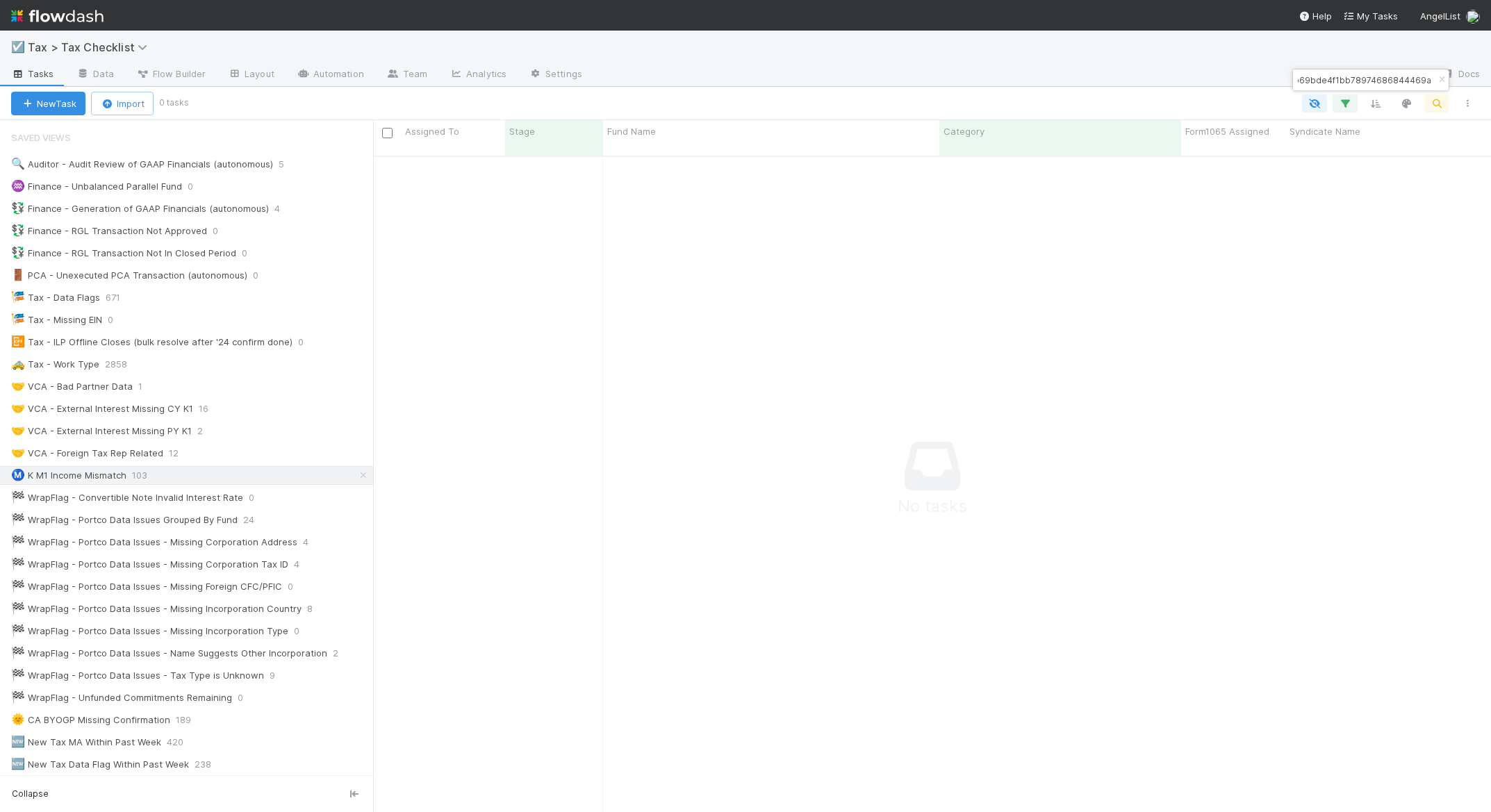
paste input "c1677488729e410aa5be256616ad96ac"
type input "c1677488729e410aa5be256616ad96ac"
click at [1441, 76] on icon "button" at bounding box center [1441, 79] width 14 height 8
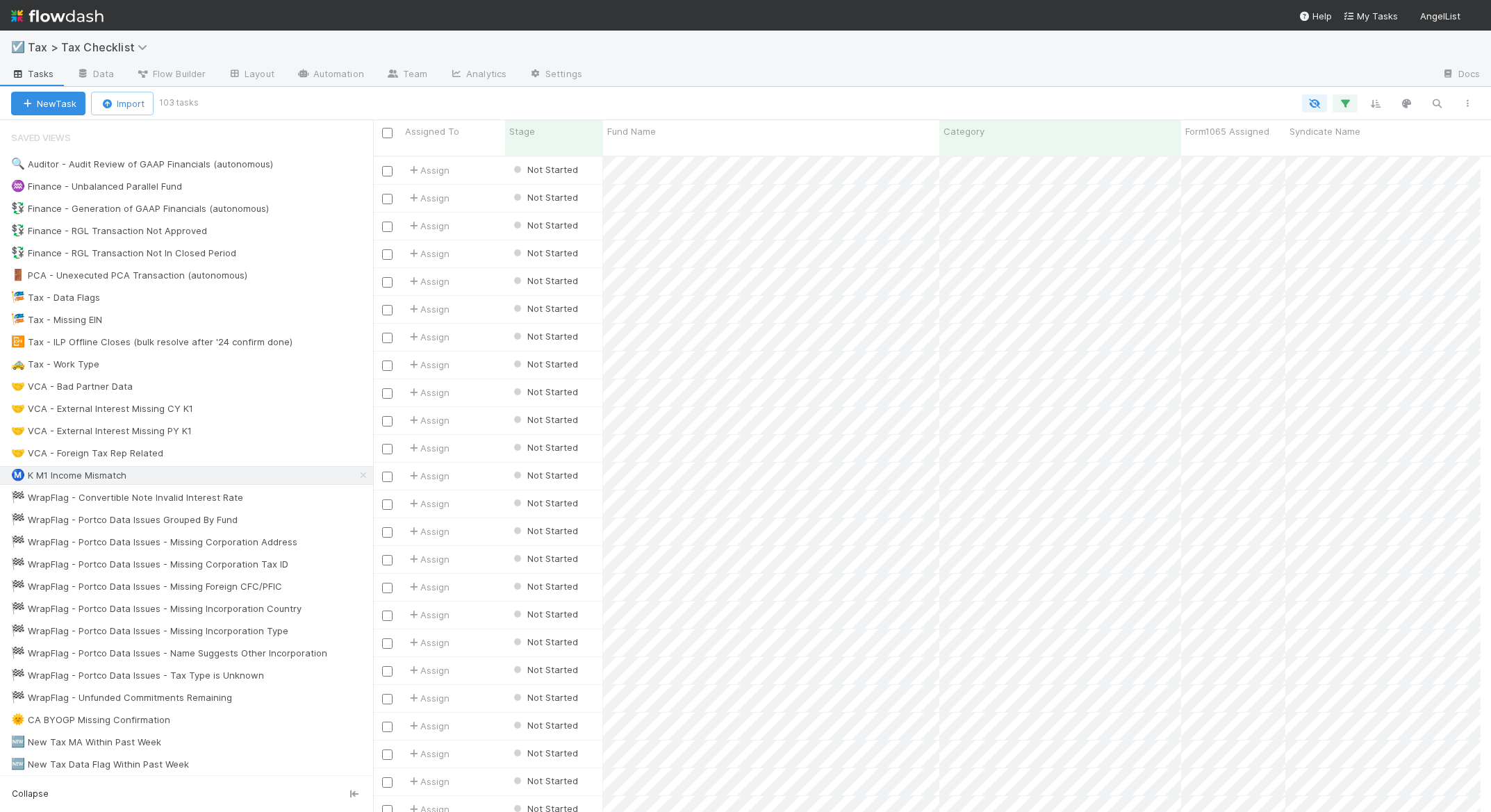
scroll to position [657, 1097]
click at [1436, 103] on icon "button" at bounding box center [1437, 103] width 14 height 12
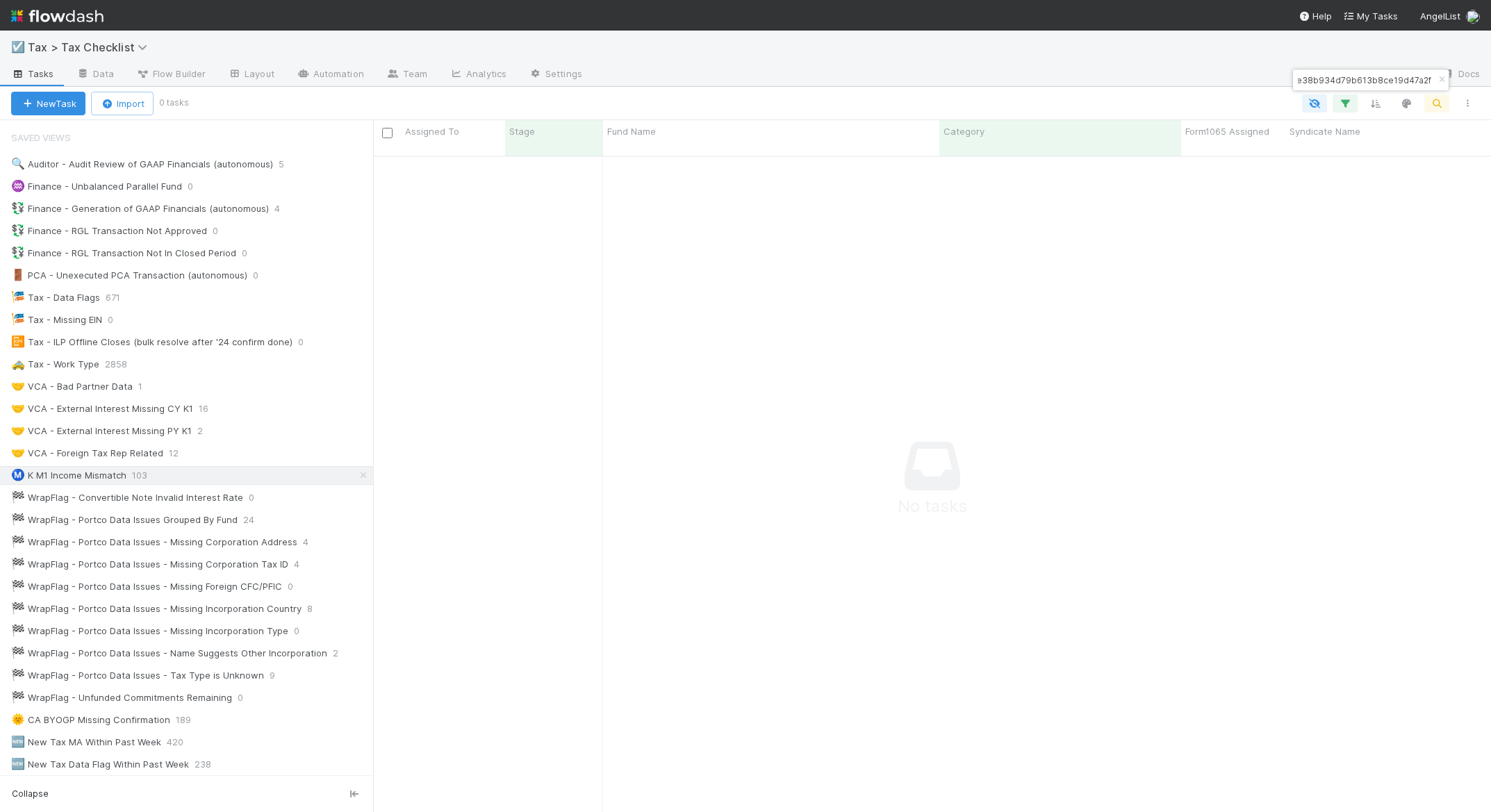
scroll to position [647, 1097]
type input "5c66f3e38b934d79b613b8ce19d47a2f"
click at [1437, 84] on icon "button" at bounding box center [1441, 79] width 14 height 8
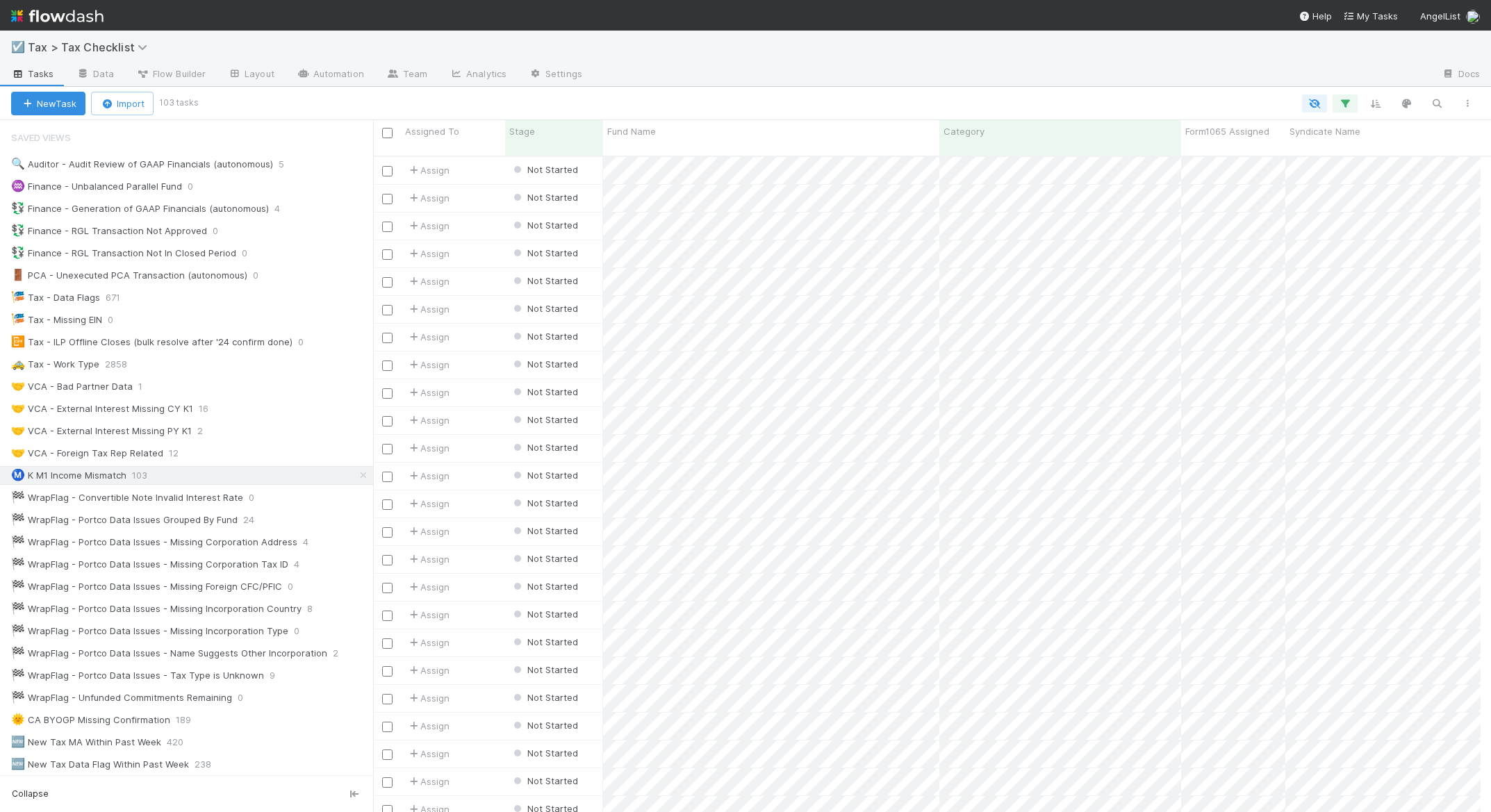
scroll to position [657, 1097]
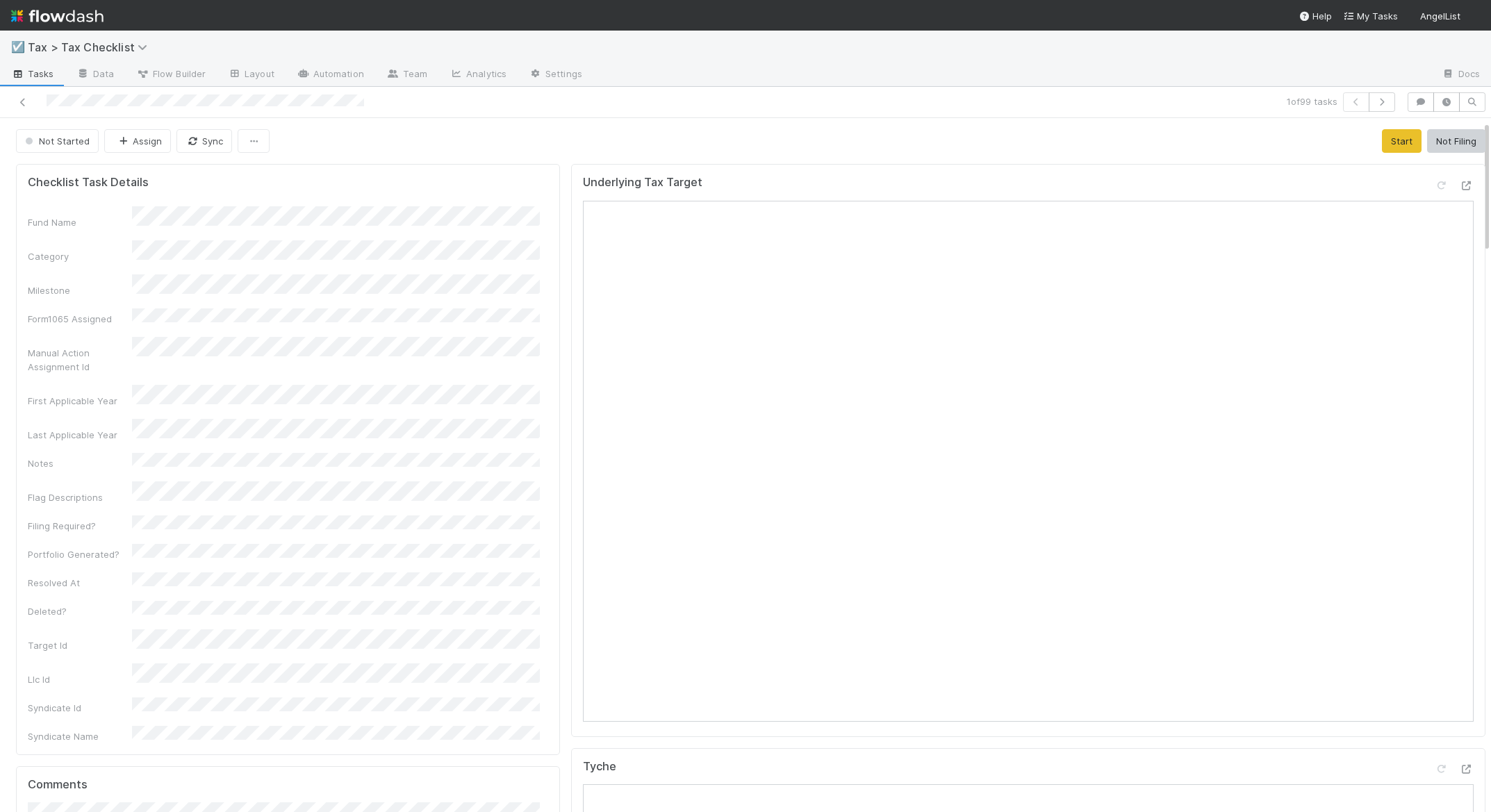
scroll to position [126, 0]
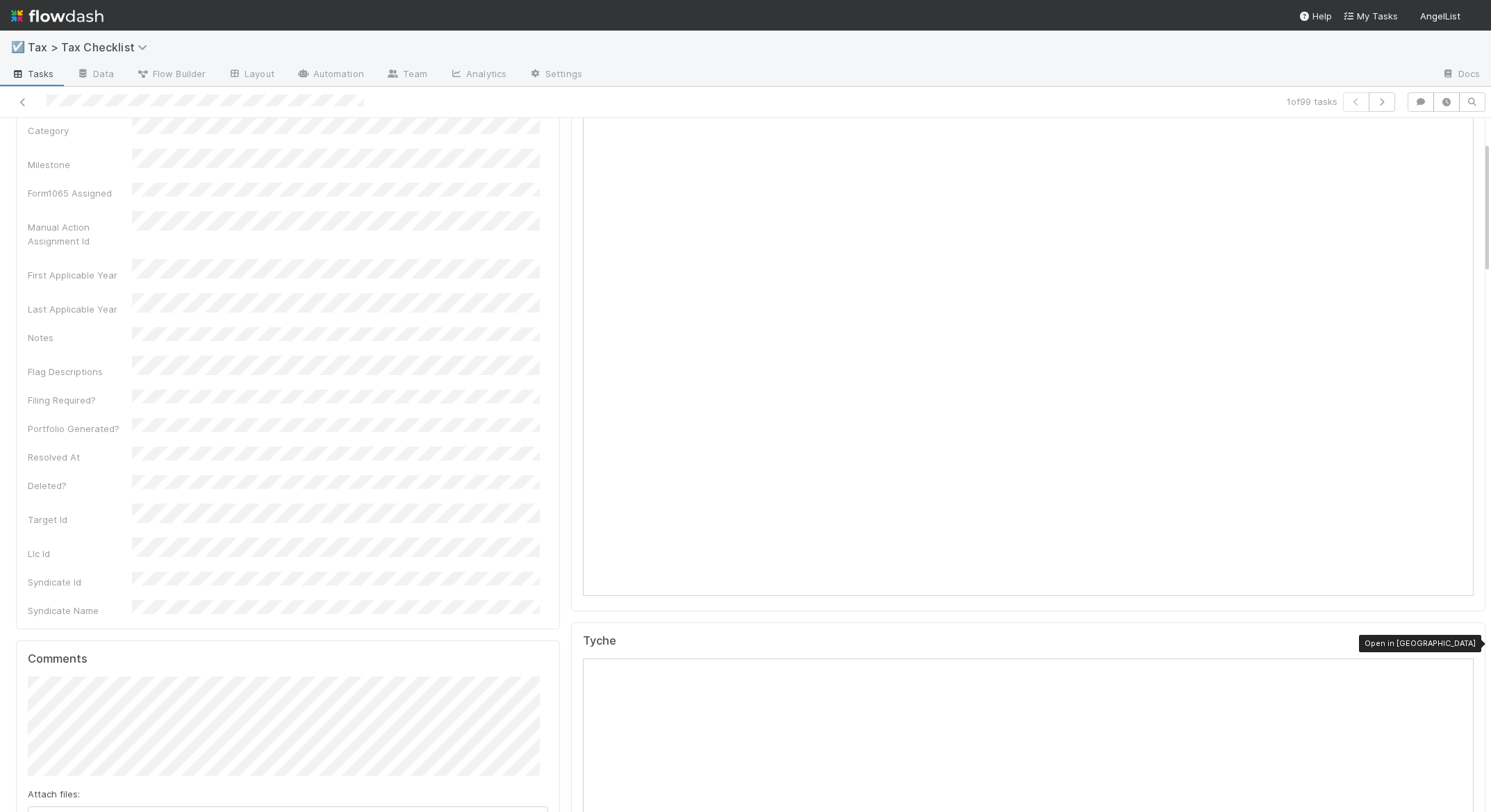
click at [1460, 643] on icon at bounding box center [1467, 643] width 14 height 9
